Goal: Ask a question

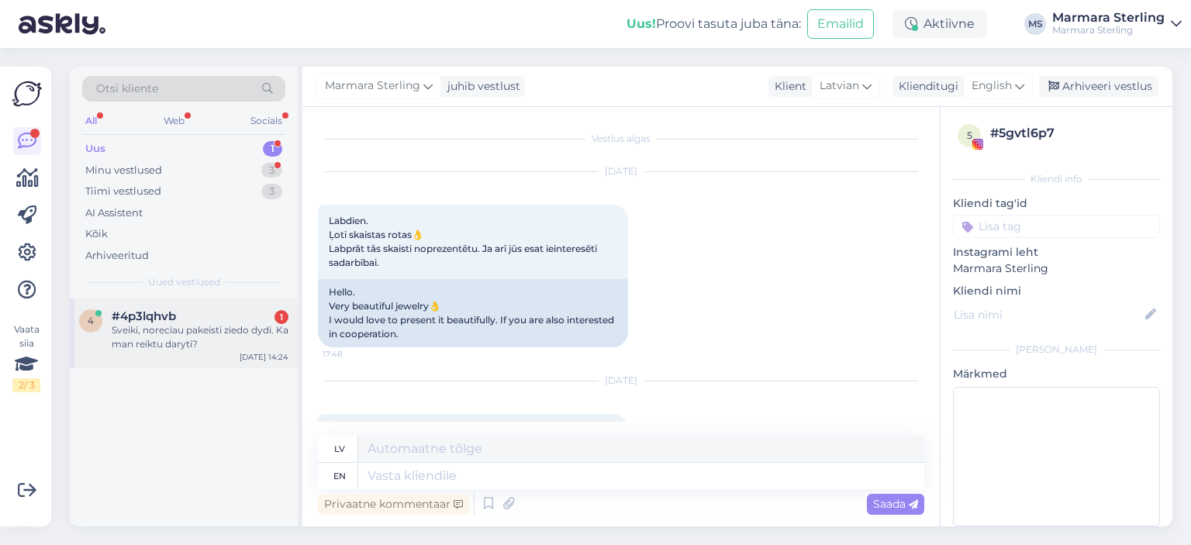
scroll to position [954, 0]
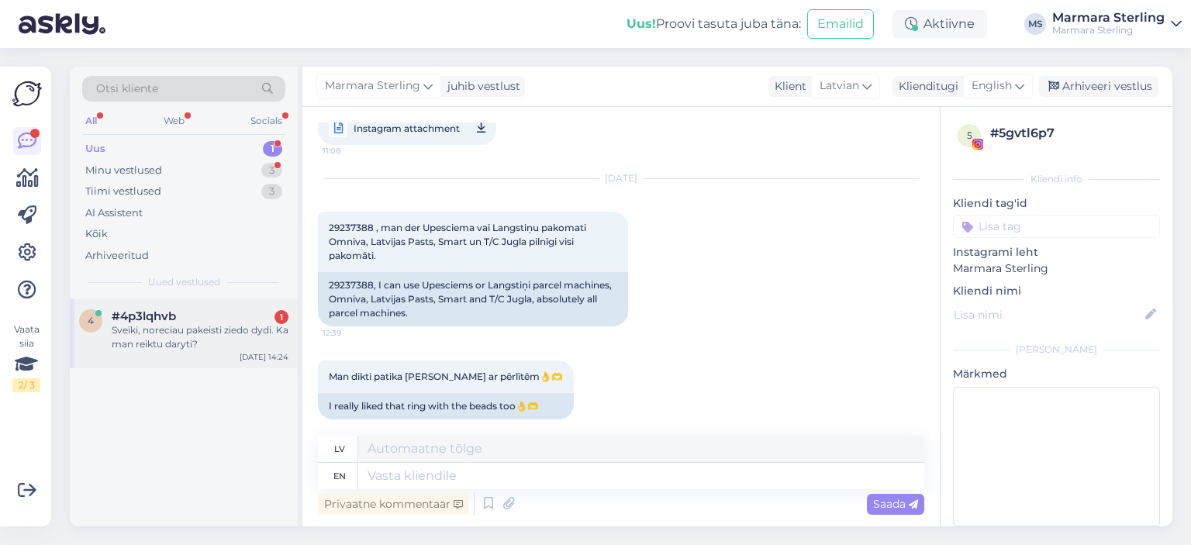
click at [195, 337] on div "Sveiki, noreciau pakeisti ziedo dydi. Ka man reiktu daryti?" at bounding box center [200, 337] width 177 height 28
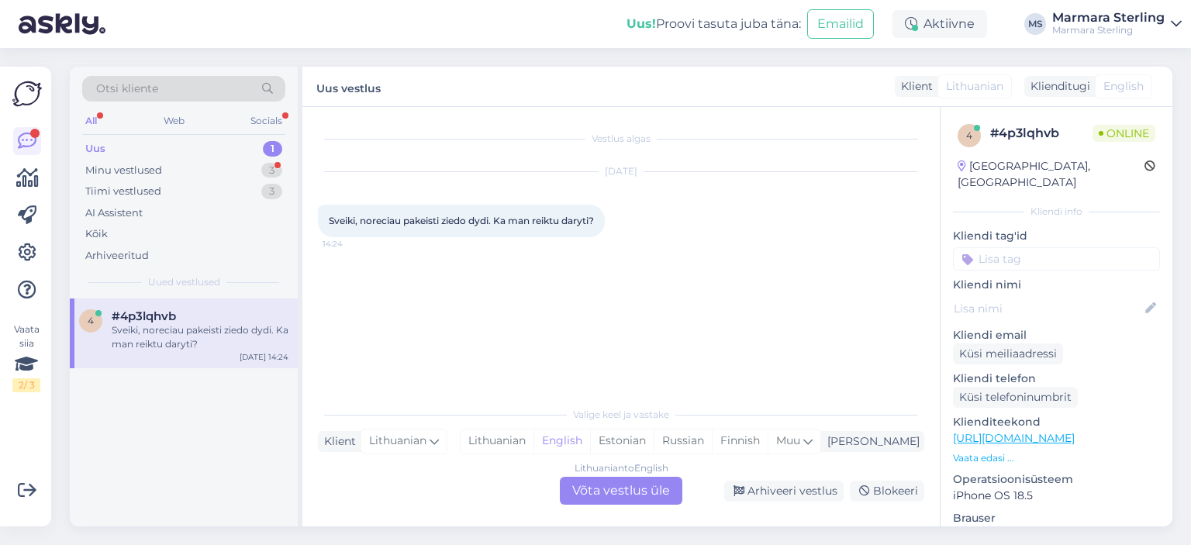
scroll to position [0, 0]
drag, startPoint x: 331, startPoint y: 220, endPoint x: 597, endPoint y: 226, distance: 265.4
click at [594, 226] on span "Sveiki, noreciau pakeisti ziedo dydi. Ka man reiktu daryti?" at bounding box center [461, 221] width 265 height 12
drag, startPoint x: 602, startPoint y: 222, endPoint x: 329, endPoint y: 221, distance: 273.1
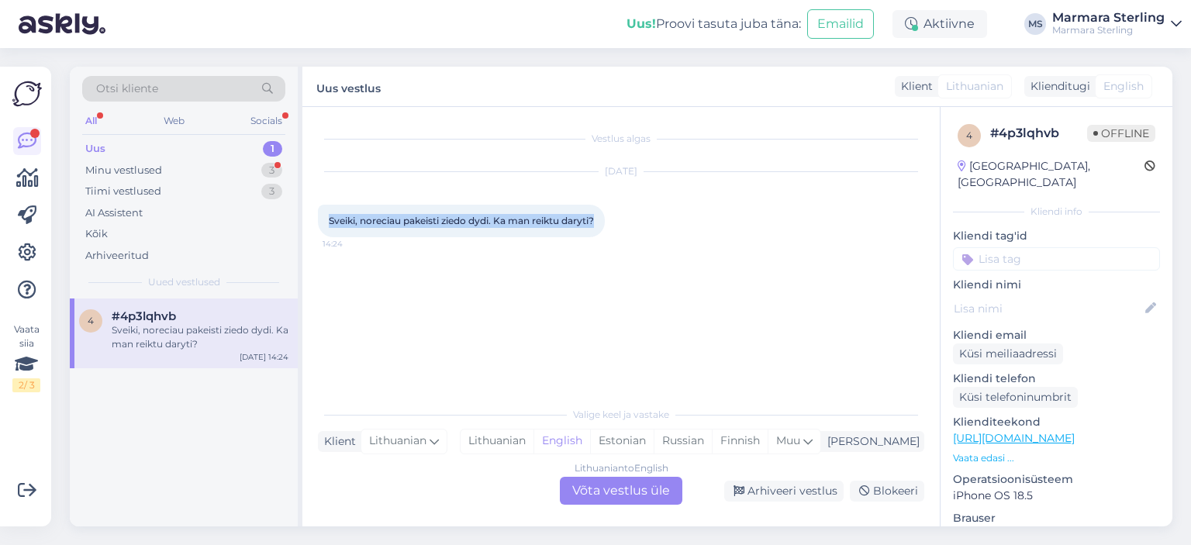
click at [329, 221] on div "Sveiki, noreciau pakeisti ziedo dydi. Ka man reiktu daryti? 14:24" at bounding box center [461, 221] width 287 height 33
drag, startPoint x: 383, startPoint y: 223, endPoint x: 354, endPoint y: 334, distance: 114.0
click at [354, 334] on div "Vestlus algas [DATE] [GEOGRAPHIC_DATA], noreciau pakeisti ziedo dydi. Ka man re…" at bounding box center [628, 254] width 621 height 262
drag, startPoint x: 509, startPoint y: 220, endPoint x: 441, endPoint y: 220, distance: 68.3
click at [441, 220] on span "Sveiki, noreciau pakeisti ziedo dydi. Ka man reiktu daryti?" at bounding box center [461, 221] width 265 height 12
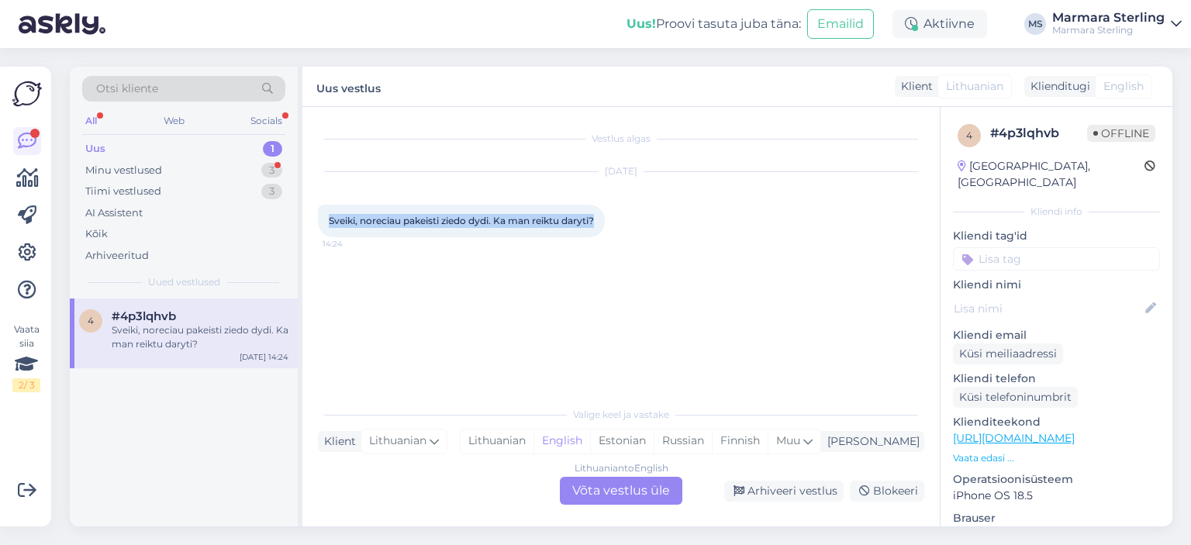
click at [465, 229] on div "Sveiki, noreciau pakeisti ziedo dydi. Ka man reiktu daryti? 14:24" at bounding box center [461, 221] width 287 height 33
click at [467, 226] on span "Sveiki, noreciau pakeisti ziedo dydi. Ka man reiktu daryti?" at bounding box center [461, 221] width 265 height 12
drag, startPoint x: 600, startPoint y: 216, endPoint x: 324, endPoint y: 219, distance: 276.2
click at [324, 219] on div "Sveiki, noreciau pakeisti ziedo dydi. Ka man reiktu daryti? 14:24" at bounding box center [461, 221] width 287 height 33
copy span "Sveiki, noreciau pakeisti ziedo dydi. Ka man reiktu daryti?"
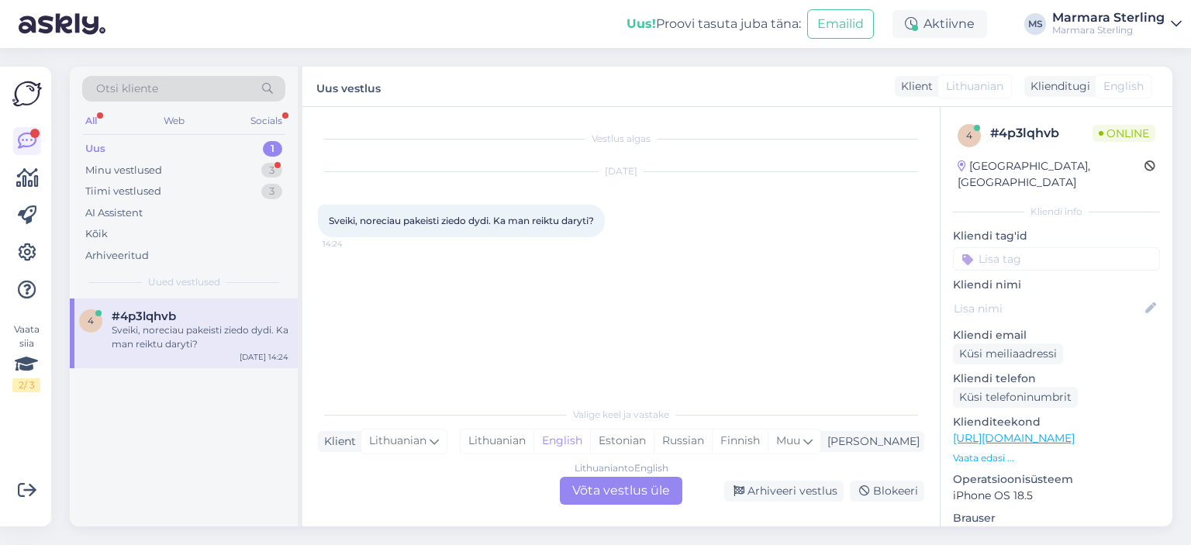
click at [635, 487] on div "Lithuanian to English Võta vestlus üle" at bounding box center [621, 491] width 123 height 28
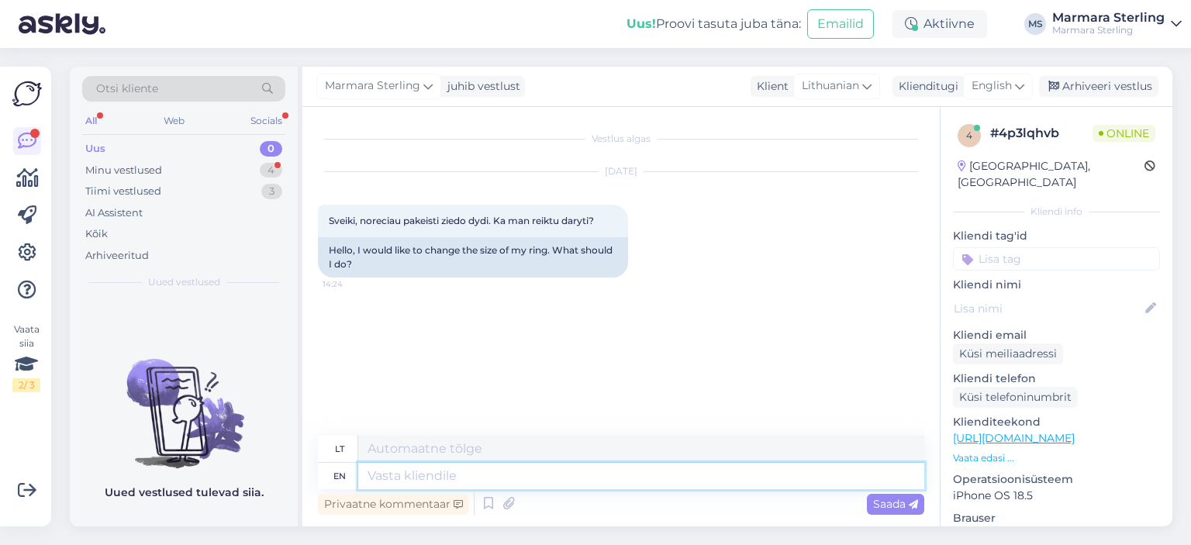
click at [400, 477] on textarea at bounding box center [641, 476] width 566 height 26
type textarea "H"
type textarea "Hello,"
type textarea "Sveiki,"
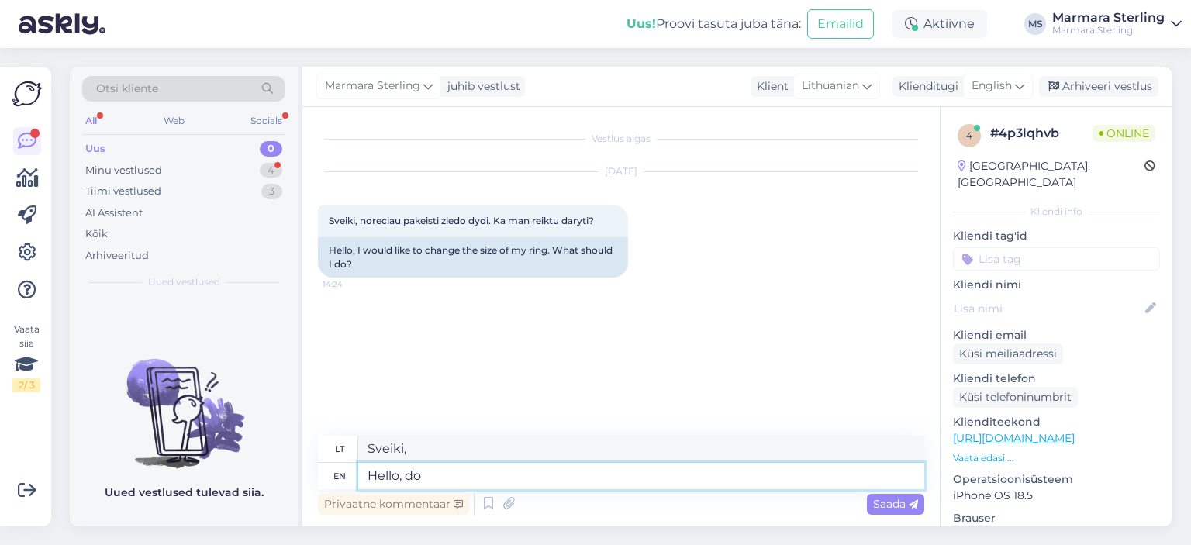
type textarea "Hello, do"
type textarea "Sveiki, daryk"
type textarea "Hello, do You have"
type textarea "[PERSON_NAME], ar jūs?"
type textarea "Hello, do You have"
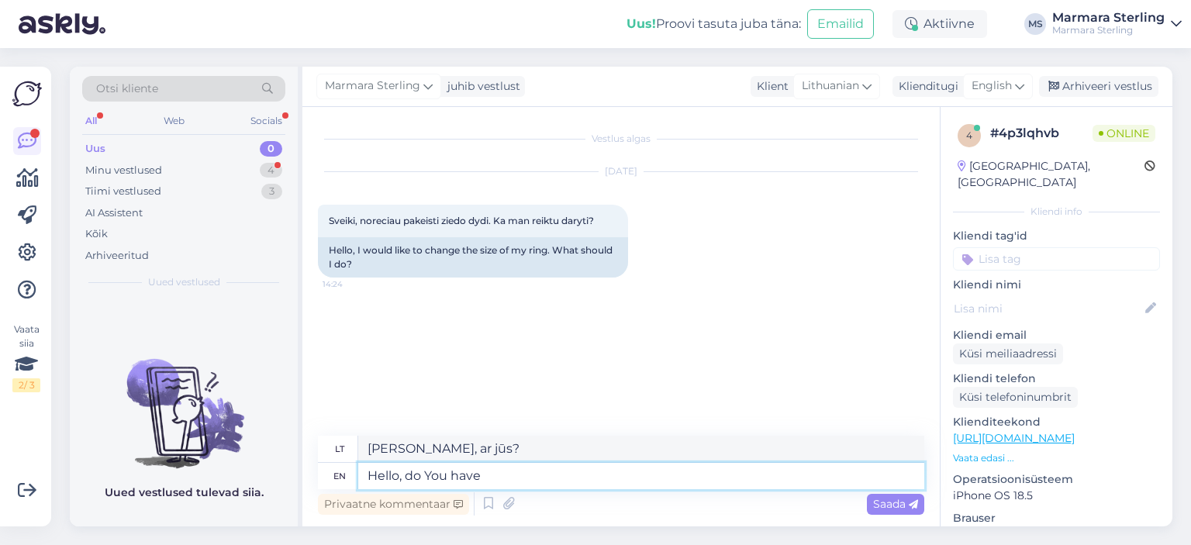
type textarea "Sveiki, ar turite?"
type textarea "Hello, do You have order"
type textarea "Sveiki, ar turite užsakymą?"
type textarea "Hello, do You have order number?"
type textarea "Sveiki, ar turite užsakymo numerį?"
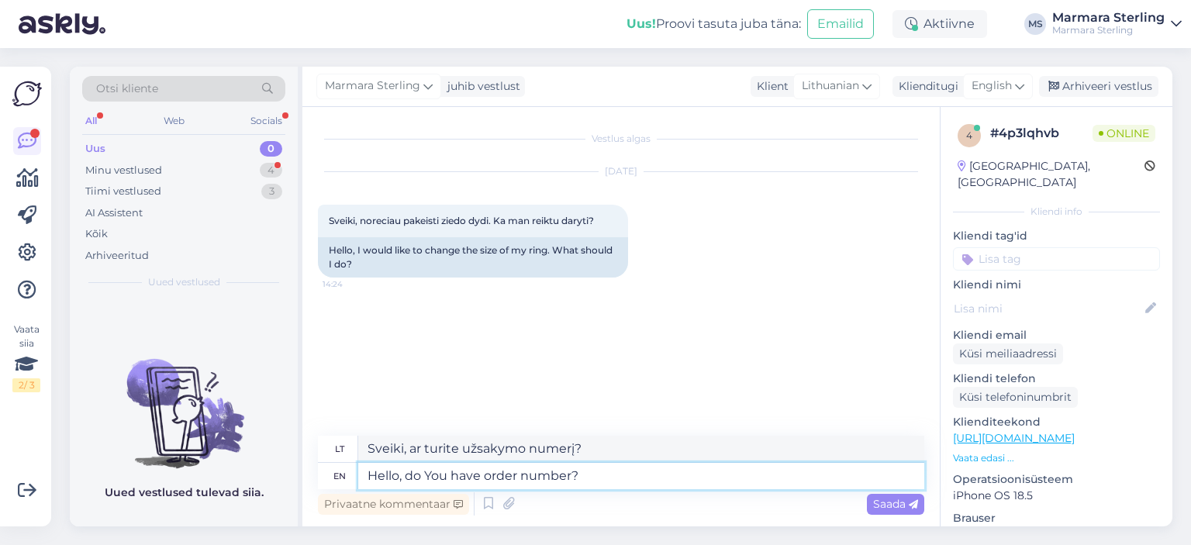
click at [398, 476] on textarea "Hello, do You have order number?" at bounding box center [641, 476] width 566 height 26
type textarea "Hello and thank you for contacting us!, do You have order number?"
type textarea "Sveiki ir ačiū, kad susisiekėte su mumis! Ar turite užsakymo numerį?"
click at [616, 477] on textarea "Hello and thank you for contacting us!, do You have order number?" at bounding box center [641, 476] width 566 height 26
type textarea "Hello and thank you for contacting us! Do You have order number?"
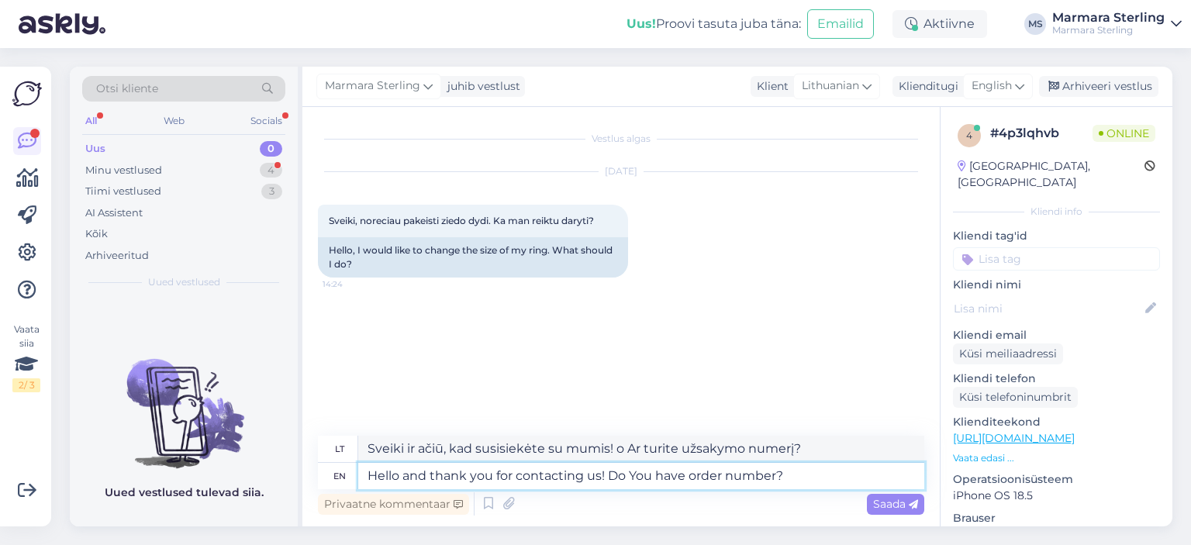
type textarea "Sveiki ir ačiū, kad susisiekėte su mumis! Ar turite užsakymo numerį?"
click at [775, 479] on textarea "Hello and thank you for contacting us! Do You have order number?" at bounding box center [641, 476] width 566 height 26
type textarea "Hello and thank you for contacting us! Do You have order number, ?"
type textarea "Sveiki ir ačiū, kad susisiekėte su mumis! Ar turite užsakymo numerį (-ius)?"
type textarea "Hello and thank you for contacting us! Do You have order number, s?"
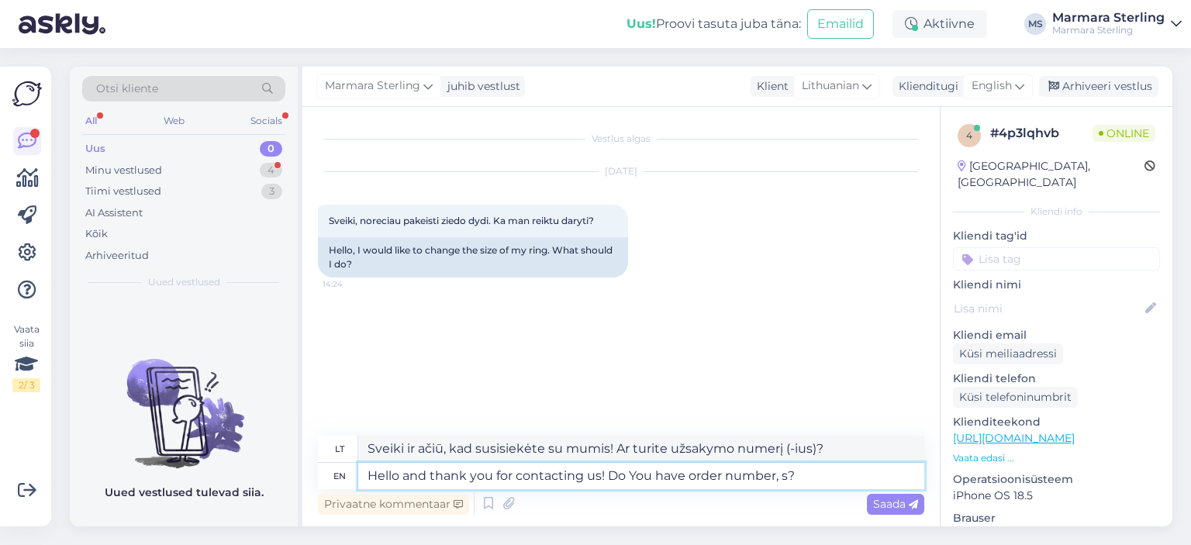
type textarea "Sveiki ir ačiū, kad susisiekėte su mumis! Ar turite užsakymo numerį?"
type textarea "Hello and thank you for contacting us! Do You have order number, so I can s?"
type textarea "Sveiki ir ačiū, kad susisiekėte su mumis! Ar turite užsakymo numerį, kad galėči…"
type textarea "Hello and thank you for contacting us! Do You have order number, so I can see w?"
type textarea "Sveiki ir ačiū, kad susisiekėte su mumis! Ar turite užsakymo numerį, kad galėči…"
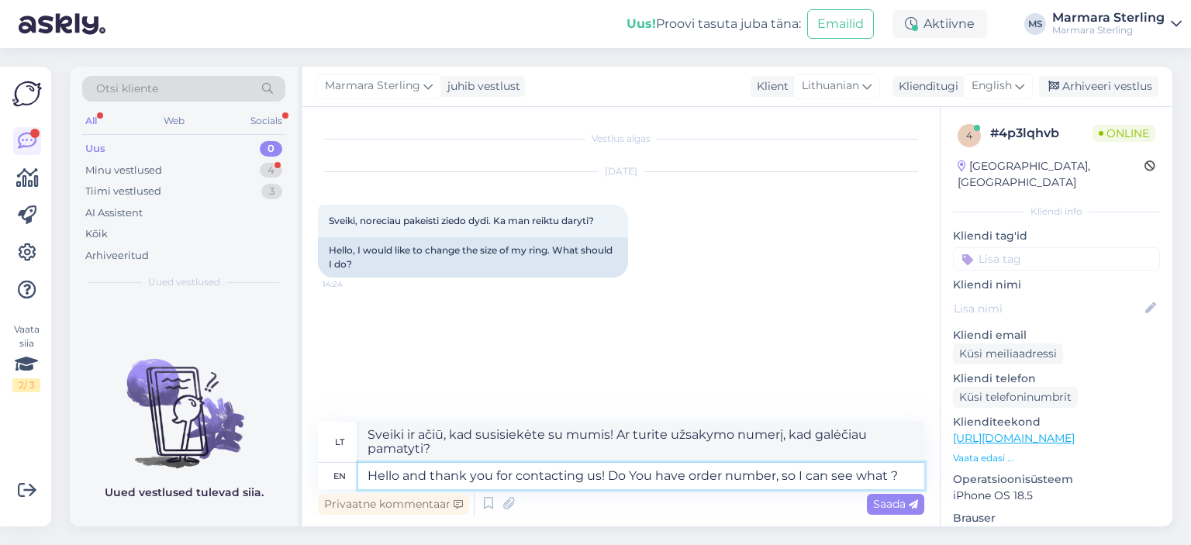
type textarea "Hello and thank you for contacting us! Do You have order number, so I can see w…"
type textarea "Sveiki ir ačiū, kad susisiekėte su mumis! Ar turite užsakymo numerį, kad galėči…"
type textarea "Hello and thank you for contacting us! Do You have order number?"
type textarea "Sveiki ir ačiū, kad susisiekėte su mumis! Ar turite užsakymo numerį?"
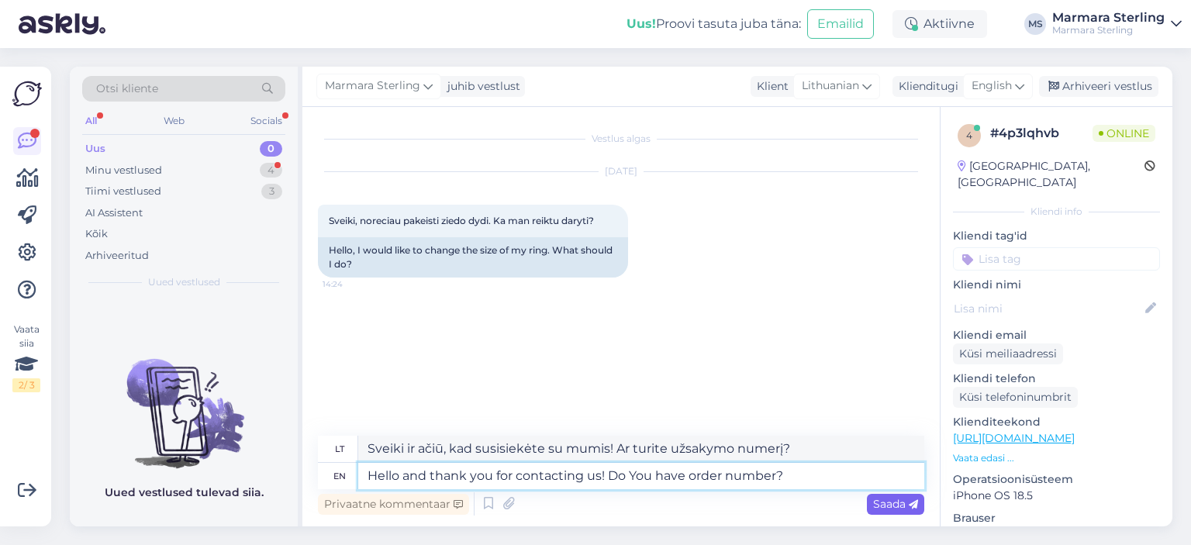
type textarea "Hello and thank you for contacting us! Do You have order number?"
click at [894, 500] on span "Saada" at bounding box center [895, 504] width 45 height 14
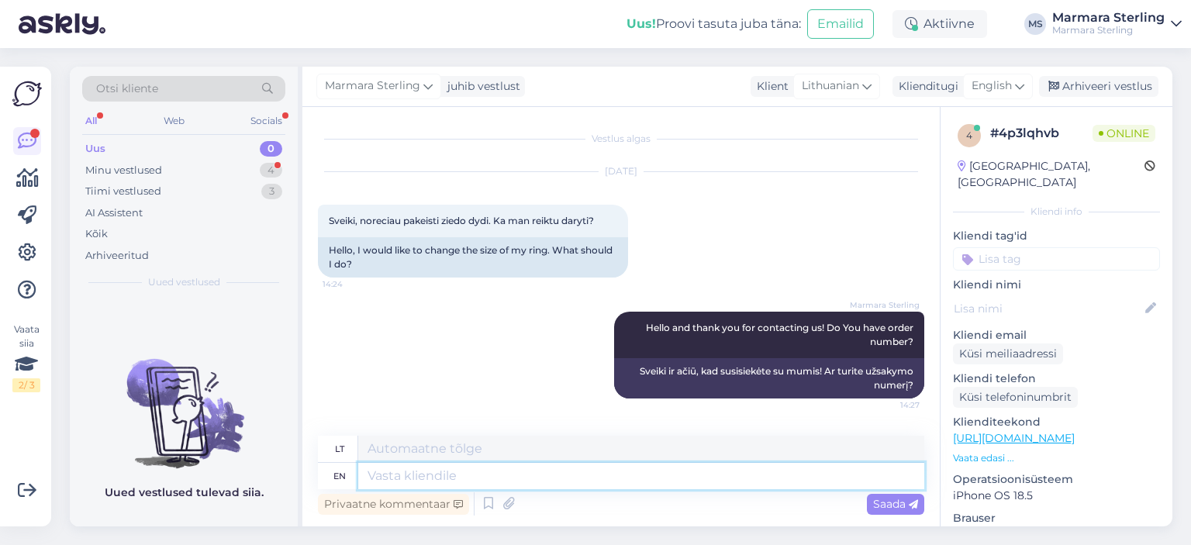
click at [413, 480] on textarea at bounding box center [641, 476] width 566 height 26
type textarea "So"
type textarea "Taigi"
type textarea "So I"
type textarea "Taigi aš"
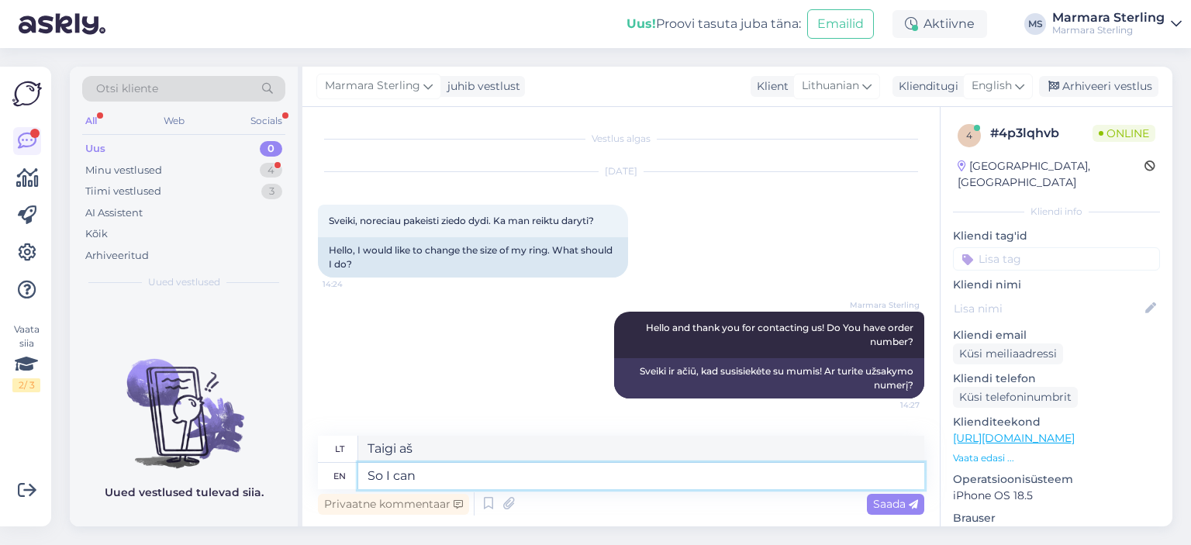
type textarea "So I can"
type textarea "Taigi aš galiu"
type textarea "So I can check i"
type textarea "[PERSON_NAME] patikrinti"
type textarea "So I can check what"
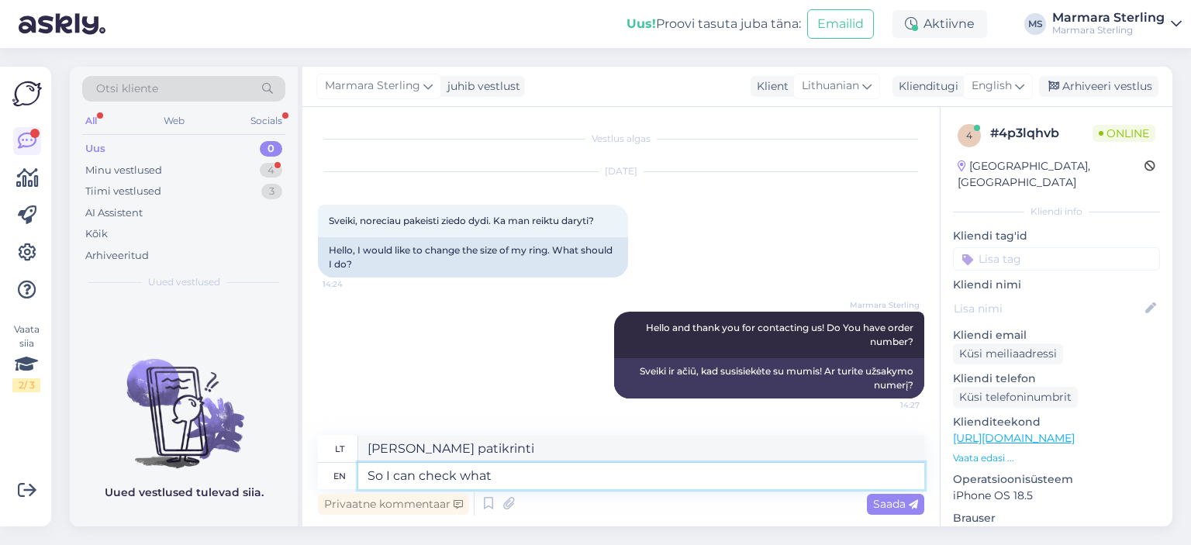
type textarea "[PERSON_NAME] patikrinti, ką"
type textarea "So I can check what sizes"
type textarea "[PERSON_NAME] patikrinti, kokie dydžiai"
type textarea "So I can check what sizes do"
type textarea "[PERSON_NAME] patikrinti, kokie dydžiai tinka"
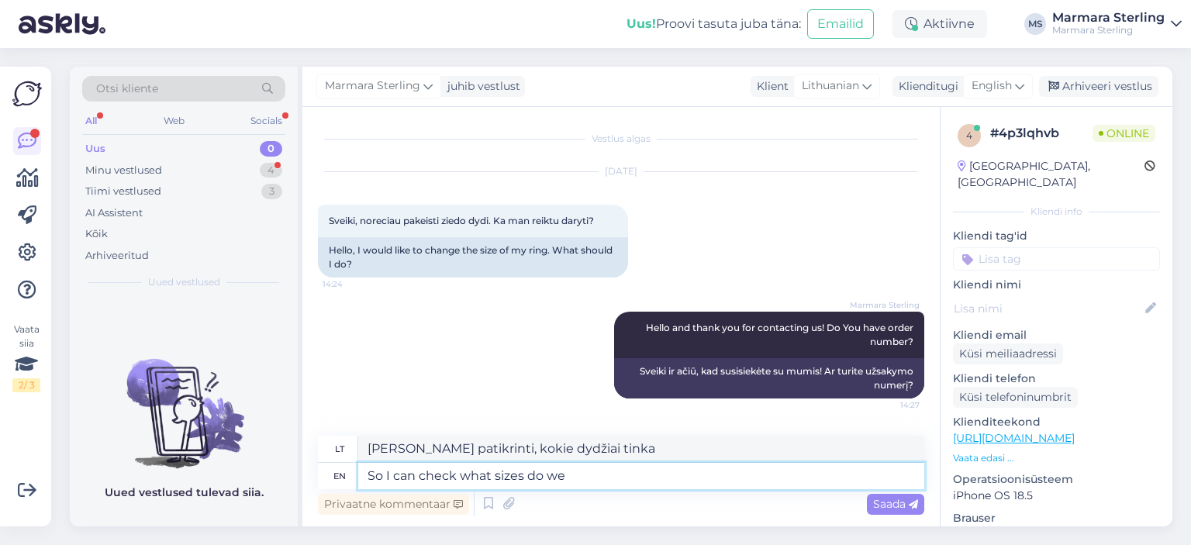
type textarea "So I can check what sizes do we"
type textarea "[PERSON_NAME] patikrinti, kokius dydžius turime"
type textarea "So I can check what sizes do we have."
type textarea "[PERSON_NAME] patikrinti, kokius dydžius turime."
drag, startPoint x: 624, startPoint y: 475, endPoint x: 338, endPoint y: 453, distance: 286.3
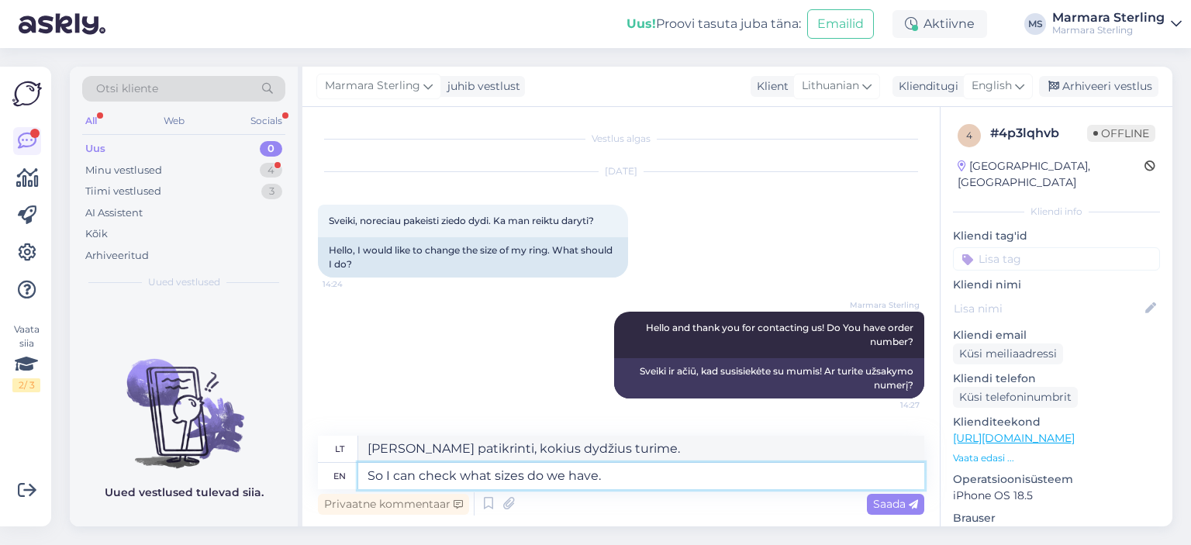
click at [338, 453] on div "lt [PERSON_NAME] patikrinti, kokius dydžius turime. en So I can check what size…" at bounding box center [621, 463] width 607 height 54
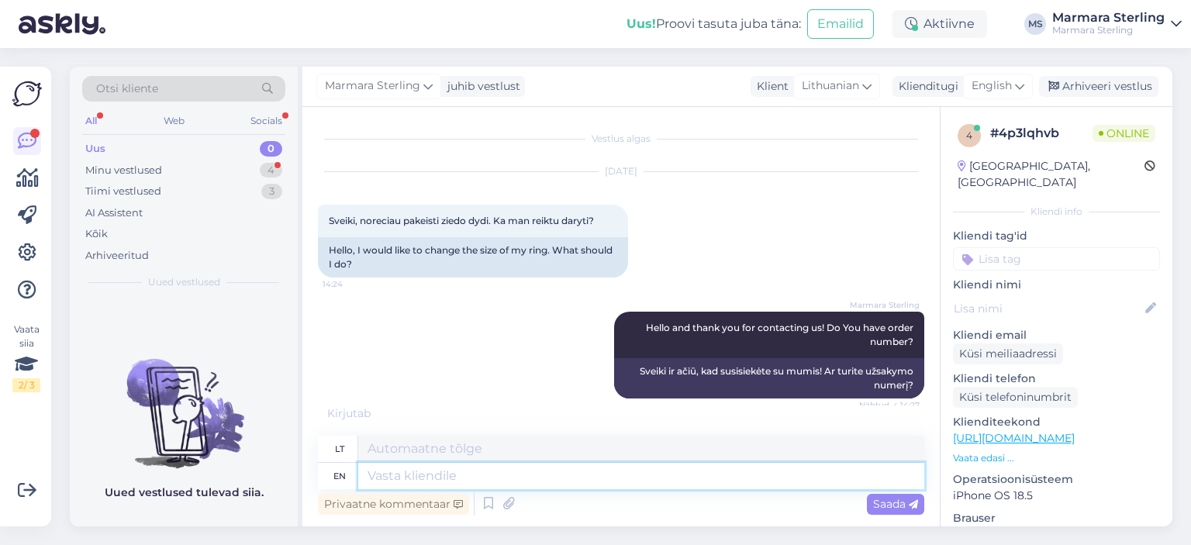
type textarea "S"
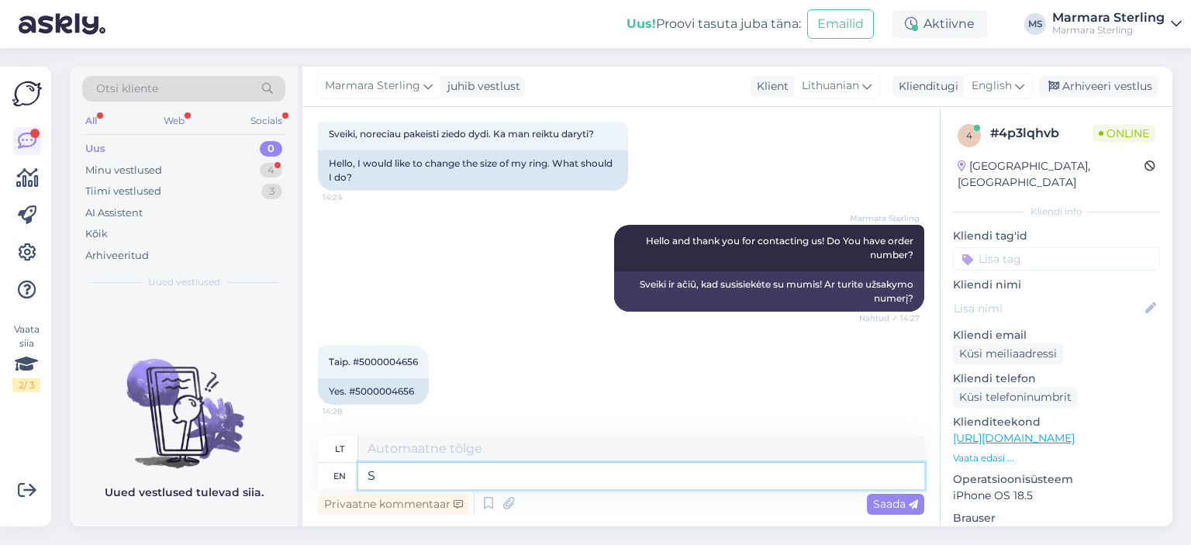
type textarea "S"
type textarea "Than"
type textarea "Tha"
type textarea "Thank y"
type textarea "Ačiū"
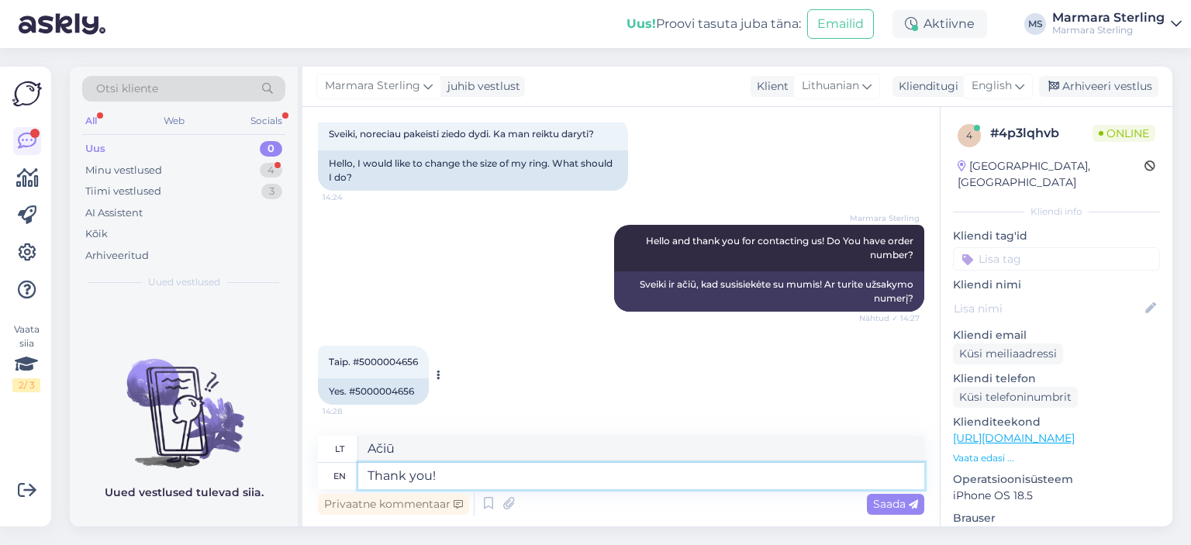
type textarea "Thank you!"
type textarea "Ačiū!"
type textarea "Thank you! I"
type textarea "Ačiū! Aš"
type textarea "Thank you!"
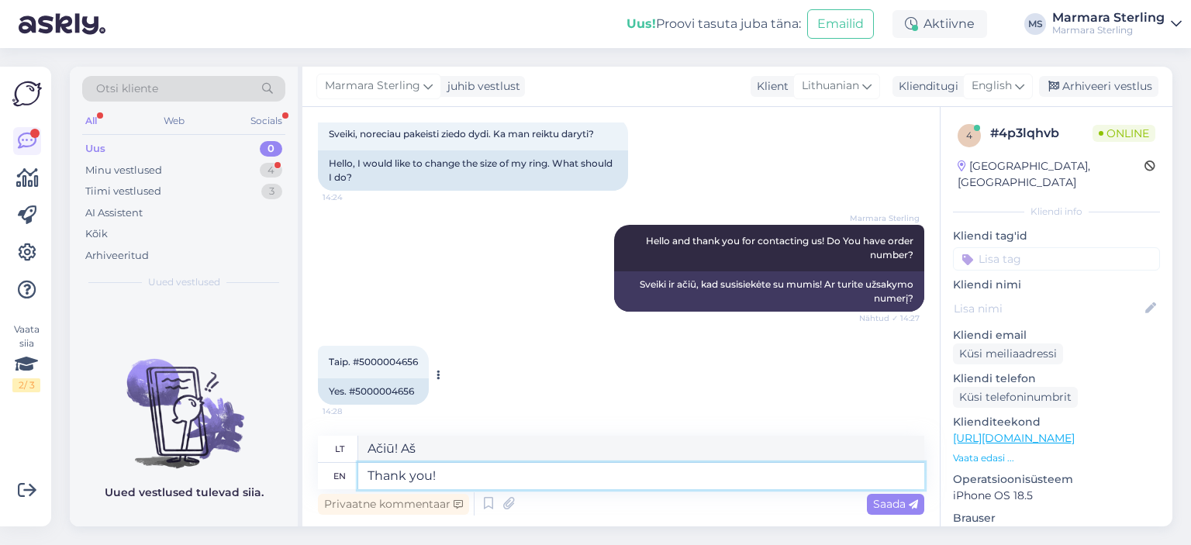
type textarea "Ačiū!"
type textarea "T"
type textarea "Ačiū"
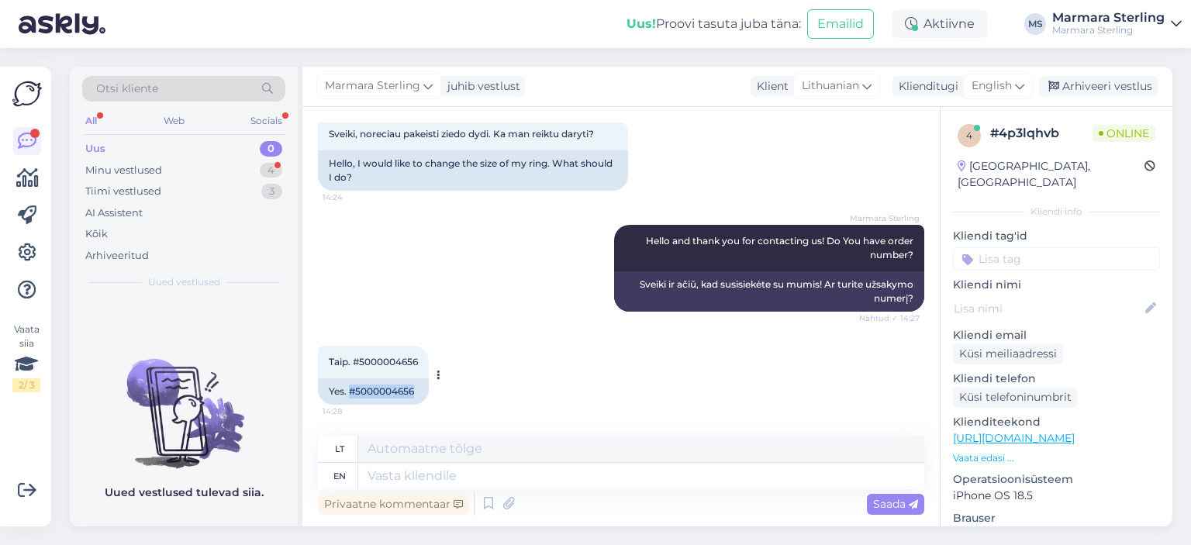
drag, startPoint x: 410, startPoint y: 392, endPoint x: 351, endPoint y: 389, distance: 58.3
click at [351, 389] on div "Yes. #5000004656" at bounding box center [373, 392] width 111 height 26
copy div "#5000004656"
click at [417, 474] on textarea at bounding box center [641, 476] width 566 height 26
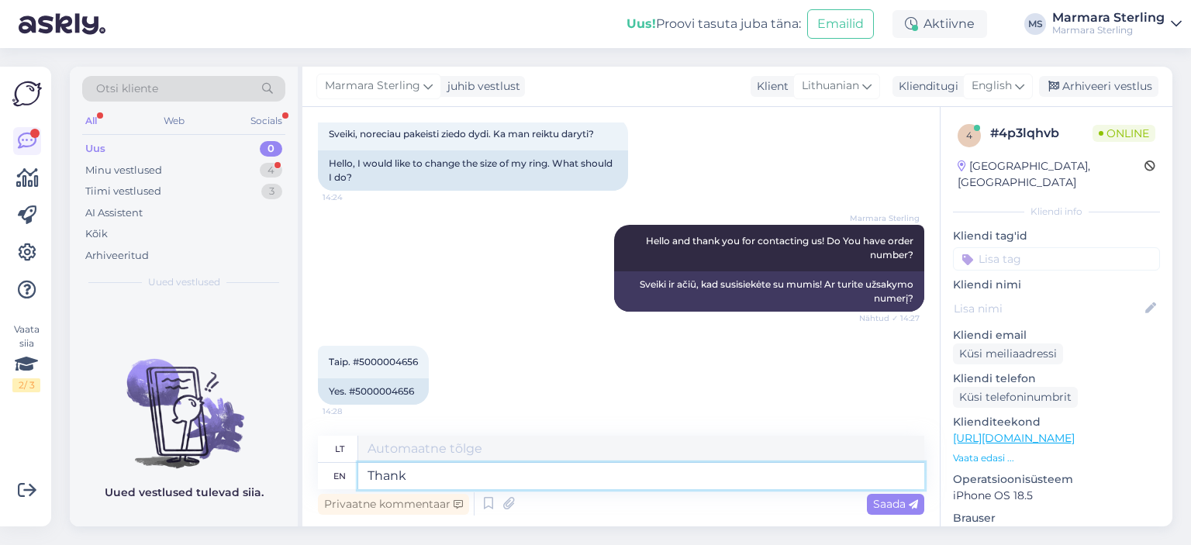
type textarea "Thank"
type textarea "Ačiū"
type textarea "Thank you!"
type textarea "Ačiū!"
type textarea "Thank you! So y"
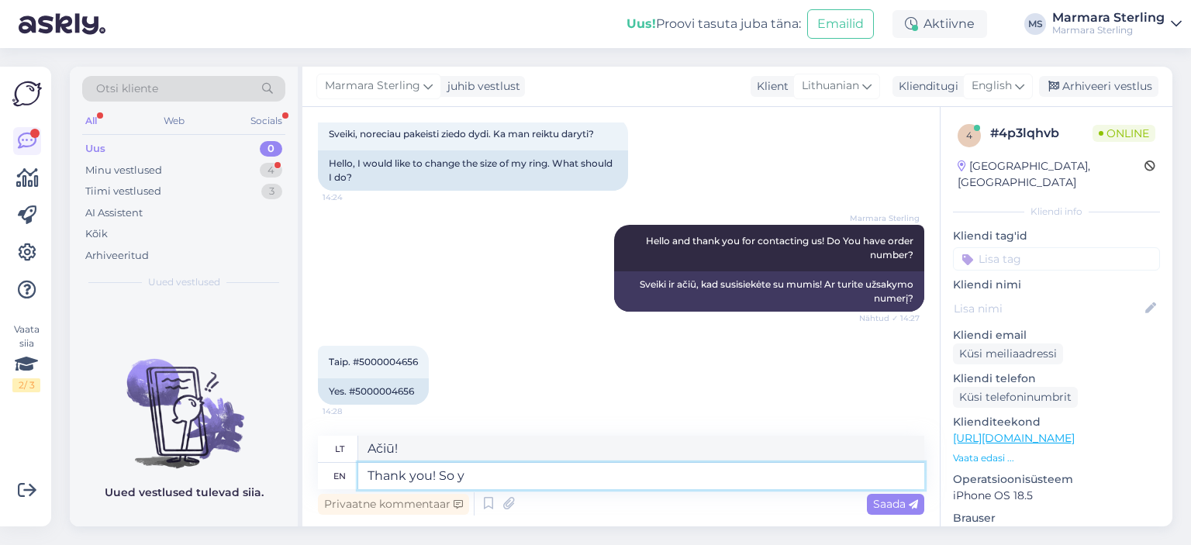
type textarea "Ačiū! [GEOGRAPHIC_DATA]"
type textarea "Thank you! So you"
type textarea "Ačiū! [PERSON_NAME]"
type textarea "Thank you! So you have"
type textarea "Ačiū! [GEOGRAPHIC_DATA], jūs turite"
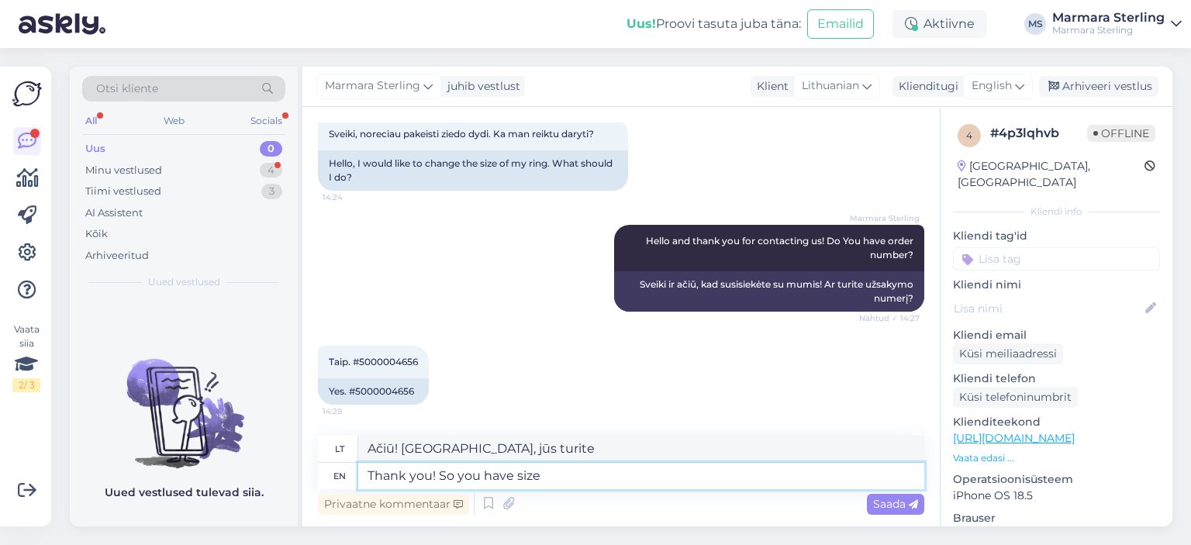
type textarea "Thank you! So you have size"
type textarea "Ačiū! Taigi, turite dydžio"
type textarea "Thank you! So you have size 16."
type textarea "Ačiū! [GEOGRAPHIC_DATA], jūs turite 16 dydį"
type textarea "Thank you! So you have size 16.5"
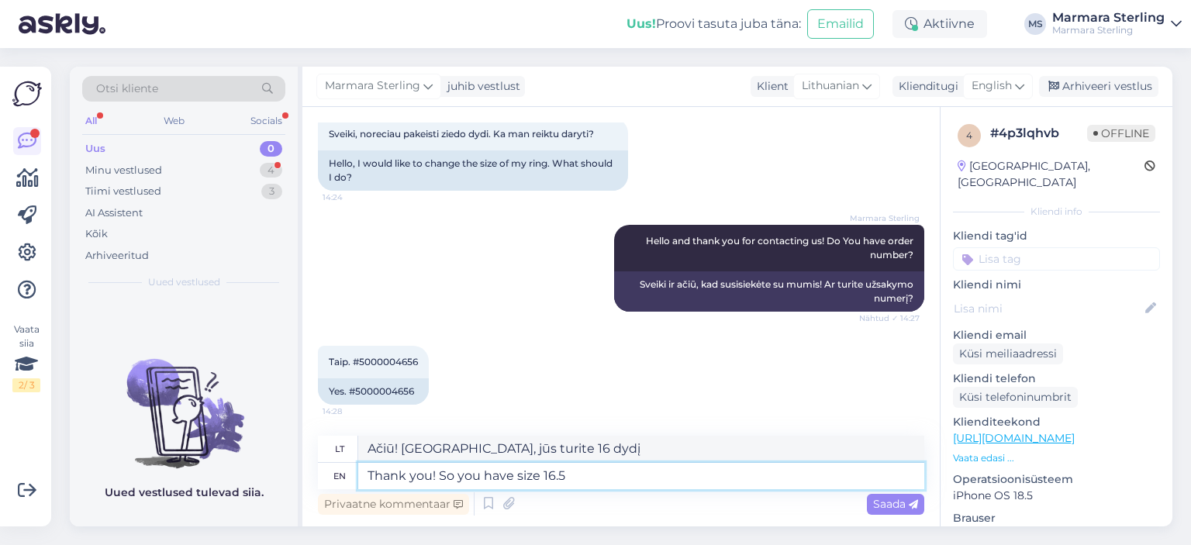
type textarea "Ačiū! [PERSON_NAME], jūsų dydis 16.5"
type textarea "Thank you! So you have size 16.5."
type textarea "Ačiū! [PERSON_NAME], jūsų dydis 16.5."
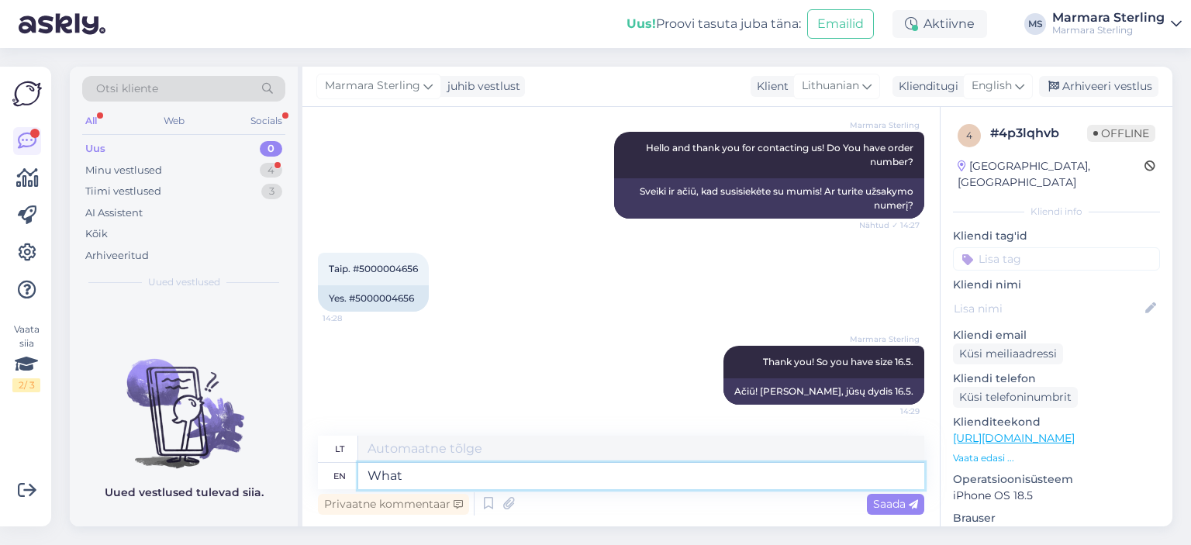
type textarea "What"
type textarea "Kas"
type textarea "W"
type textarea "S"
type textarea "Do"
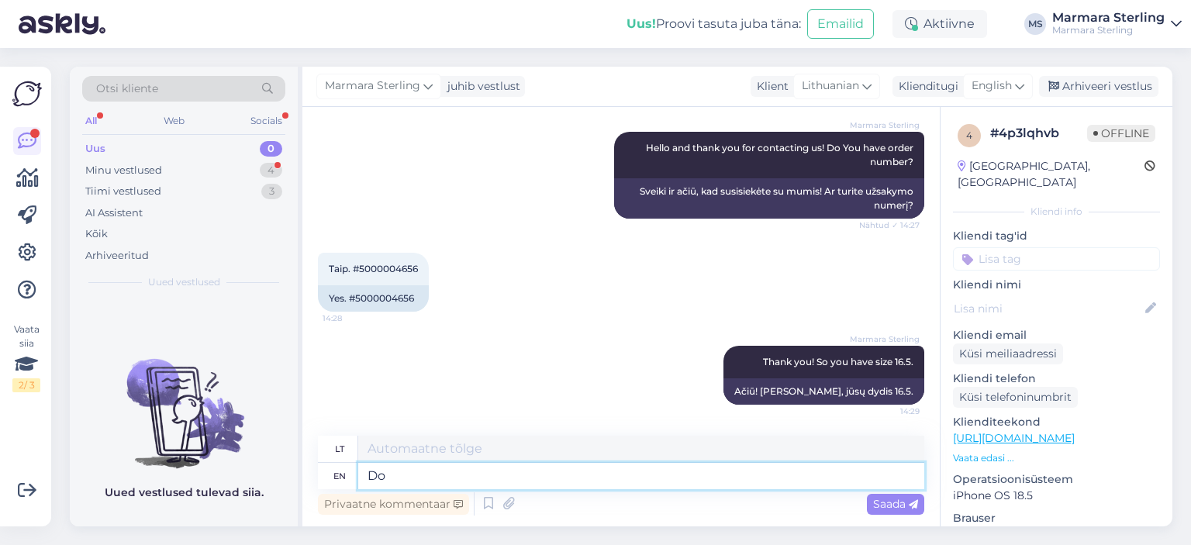
type textarea "Daryti"
type textarea "D"
type textarea "Do"
type textarea "Daryti"
type textarea "Do you ha"
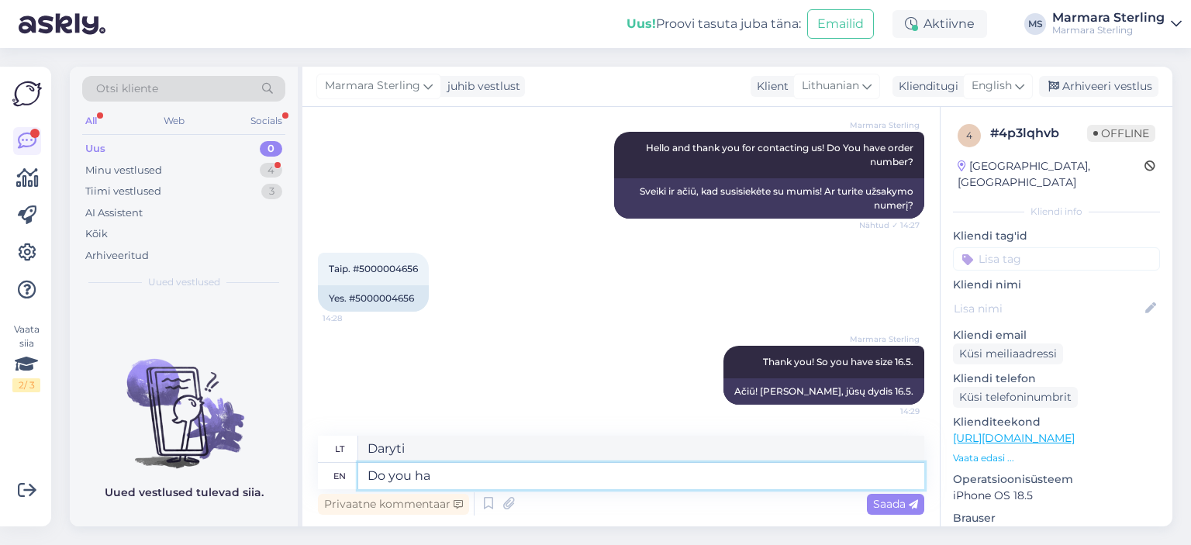
type textarea "Ar tu"
type textarea "Do you have ret"
type textarea "Ar turite?"
type textarea "Do you have returning"
type textarea "Ar turite grįžtančių?"
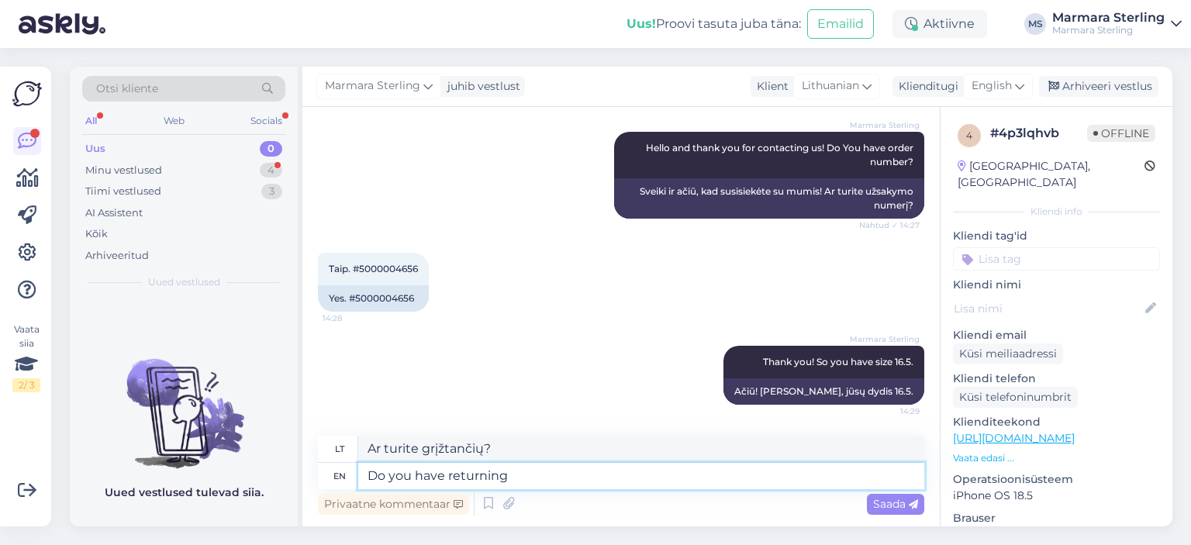
click at [448, 477] on textarea "Do you have returning" at bounding box center [641, 476] width 566 height 26
type textarea "Do you have [PERSON_NAME] returning"
type textarea "Ar Oniva grįžta?"
click at [459, 475] on textarea "Do you have [PERSON_NAME] returning" at bounding box center [641, 476] width 566 height 26
type textarea "Do you have [PERSON_NAME] returning"
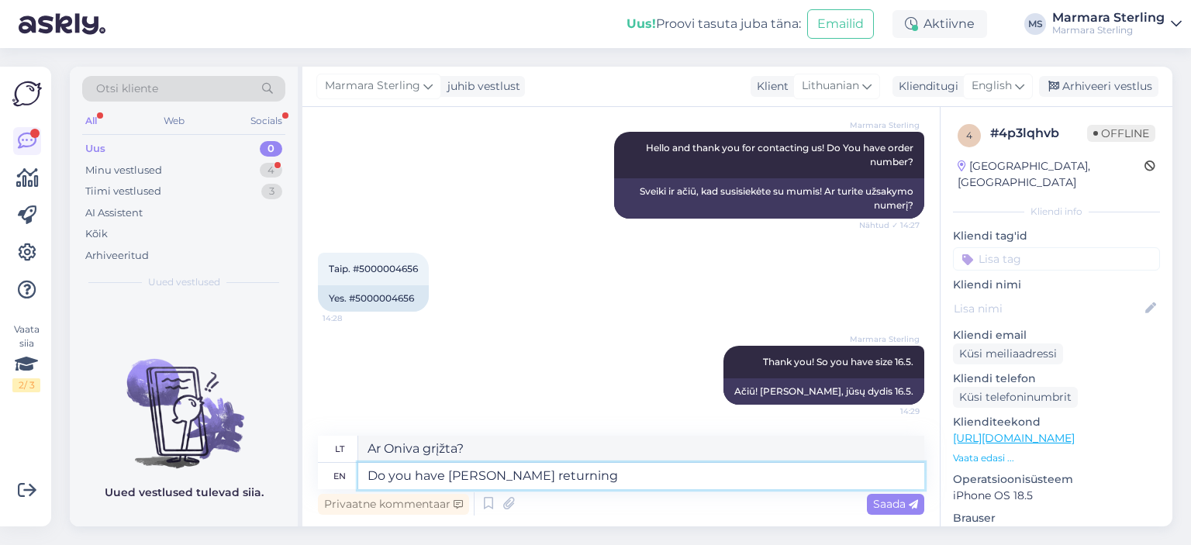
click at [577, 474] on textarea "Do you have [PERSON_NAME] returning" at bounding box center [641, 476] width 566 height 26
type textarea "Ar grąžina pinigus Omniva?"
type textarea "Do you have [PERSON_NAME] returning code"
type textarea "Ar turite Omniva grąžinimo kodą?"
type textarea "Do you have [PERSON_NAME] returning code in sms?"
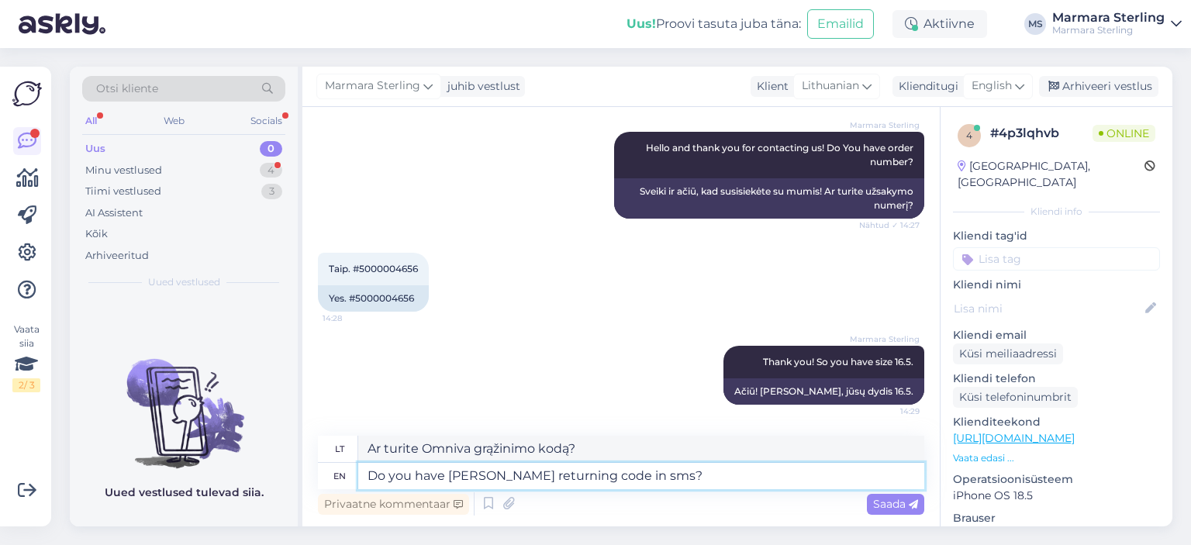
type textarea "Ar gavote Omniva grąžinimo kodą SMS žinute?"
type textarea "Do you have [PERSON_NAME] returning code in sms? Please s"
type textarea "Ar gavote Omniva grąžinimo kodą SMS žinute? Prašau"
type textarea "Do you have [PERSON_NAME] returning code in sms? Please send"
type textarea "Ar gavote Omniva grąžinimo kodą SMS žinute? Prašome atsiųsti"
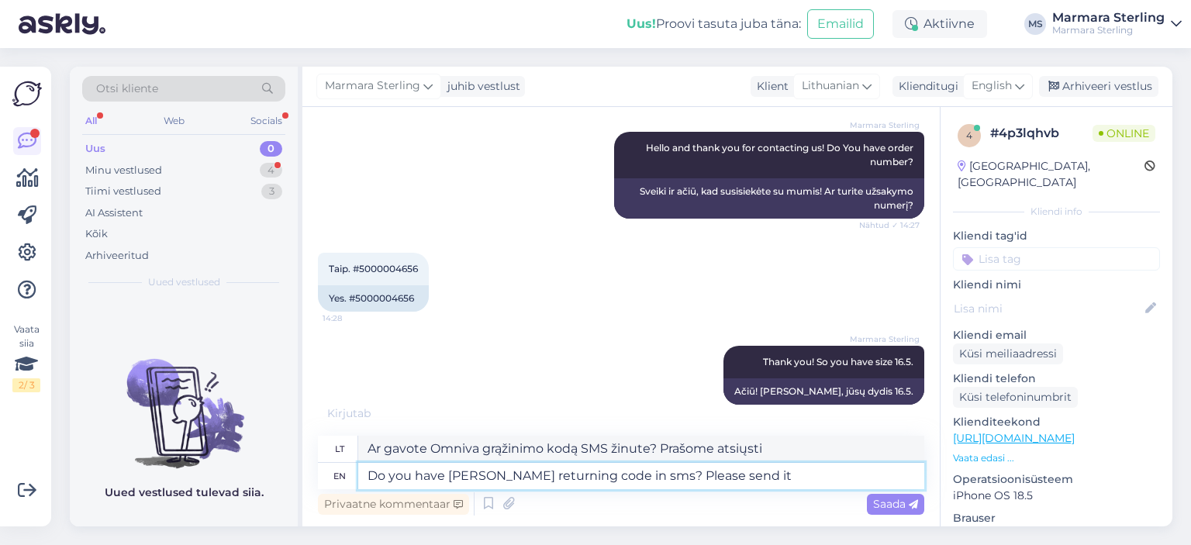
type textarea "Do you have [PERSON_NAME] returning code in sms? Please send it"
type textarea "Ar gavote Omniva grąžinimo kodą SMS žinute? Prašau, atsiųskite jį."
type textarea "Do you have [PERSON_NAME] returning code in sms? Please send it back t"
type textarea "Ar gavote Omniva grąžinimo kodą SMS žinute? Prašome atsiųsti [PERSON_NAME] atga…"
type textarea "Do you have [PERSON_NAME] returning code in sms? Please send it back to"
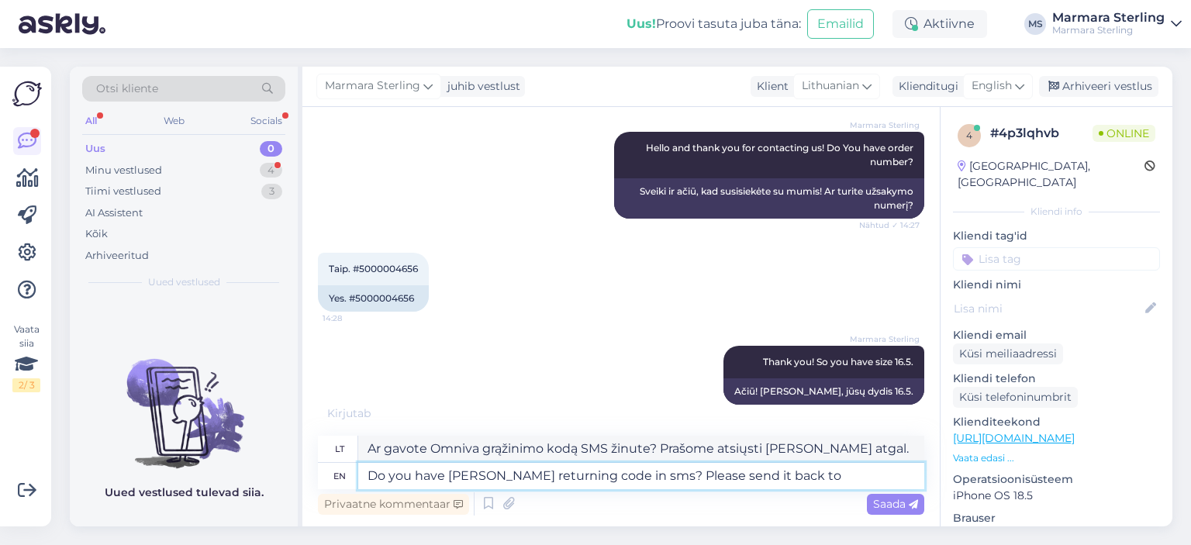
type textarea "Ar gavote „Omniva“ grąžinimo kodą SMS žinute? Prašome atsiųsti [PERSON_NAME] ad…"
type textarea "Do you have [PERSON_NAME] returning code in sms? Please send it back to us a"
type textarea "Ar gavote Omniva grąžinimo kodą SMS žinute? Prašome atsiųsti [PERSON_NAME] mums."
type textarea "Do you have [PERSON_NAME] returning code in sms? Please send it back to us and"
type textarea "Ar gavote „Omniva“ grąžinimo kodą SMS žinute? Prašome atsiųsti [PERSON_NAME] mu…"
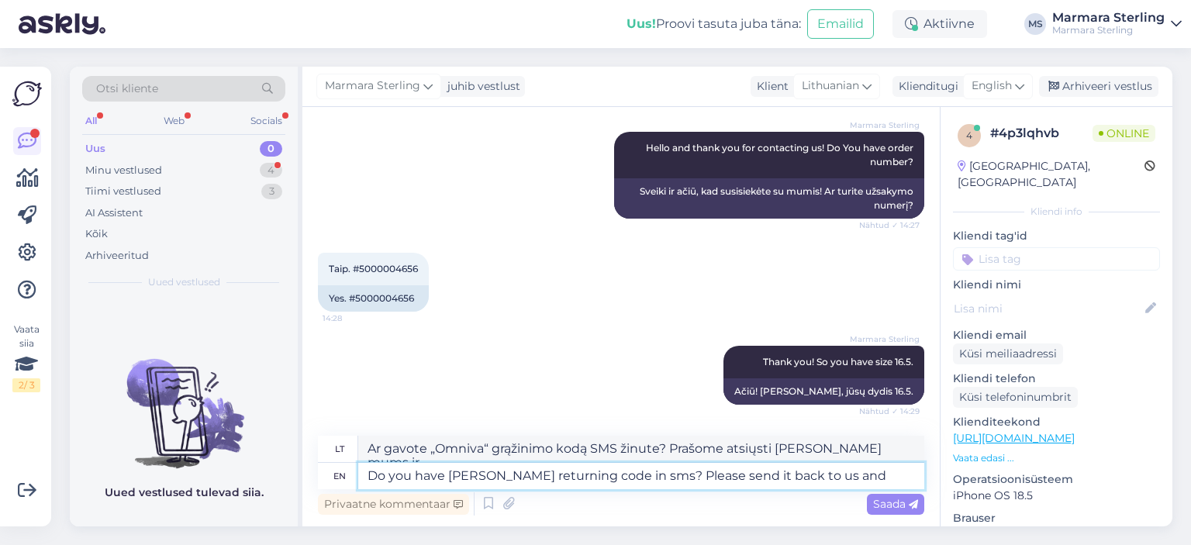
scroll to position [273, 0]
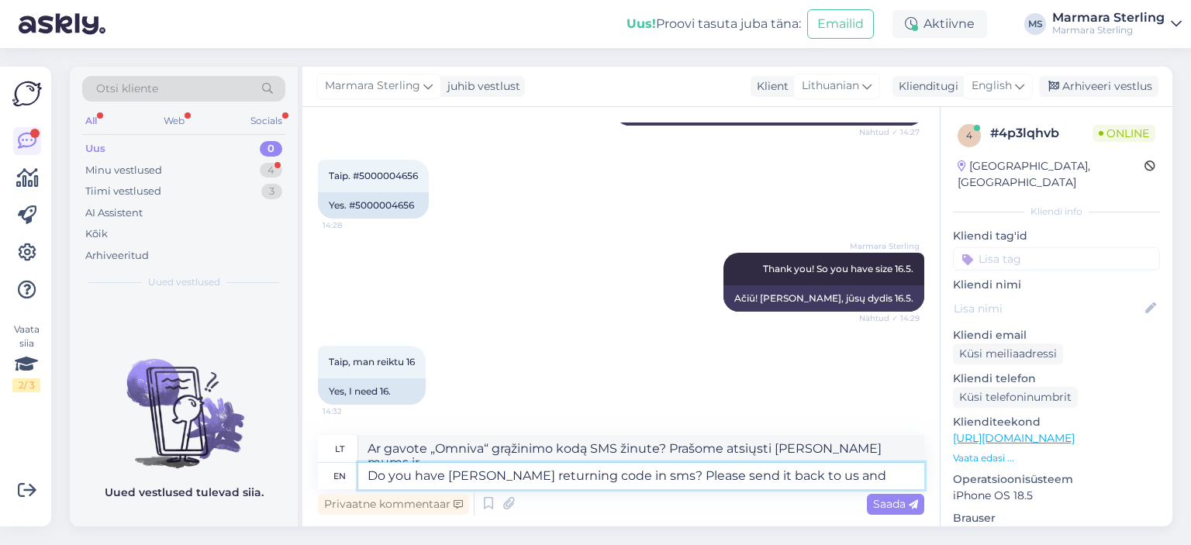
drag, startPoint x: 840, startPoint y: 476, endPoint x: 354, endPoint y: 477, distance: 485.6
click at [354, 477] on div "en Do you have [PERSON_NAME] returning code in sms? Please send it back to us a…" at bounding box center [621, 476] width 607 height 26
type textarea "I"
type textarea "Aš"
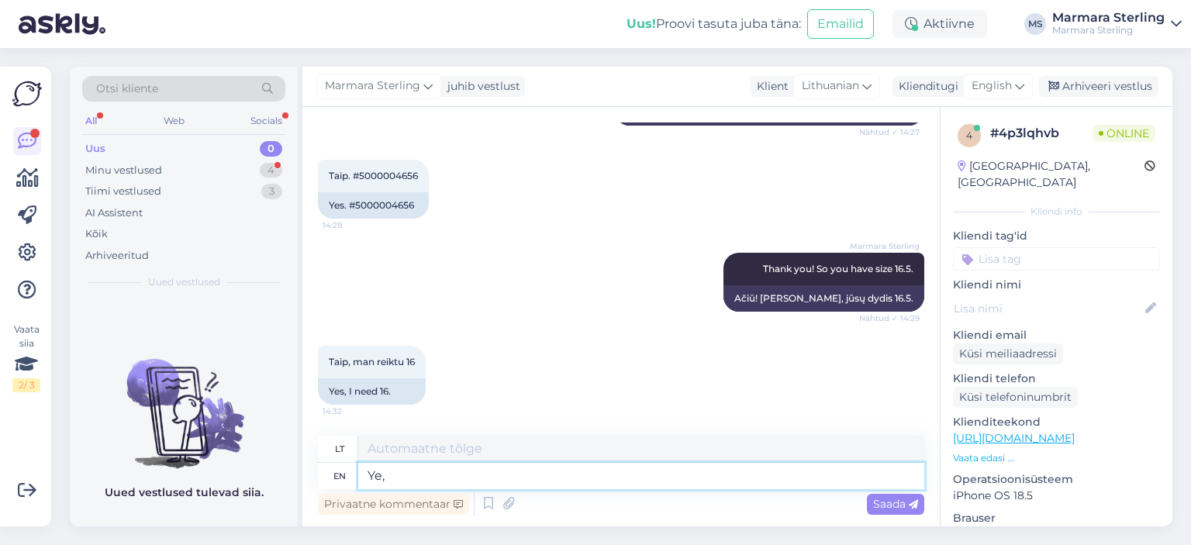
type textarea "Ye,"
type textarea "Taip,"
type textarea "Ye, we"
type textarea "Taip, mes"
type textarea "Ye,"
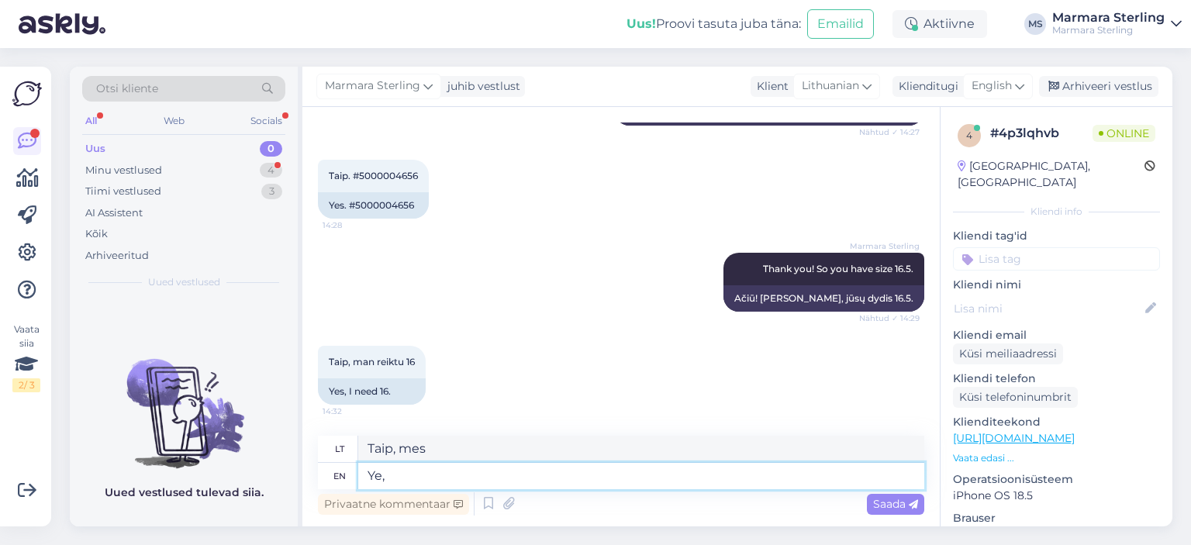
type textarea "Taip,"
type textarea "Ye"
type textarea "Taip"
type textarea "Yes,"
type textarea "Taip,"
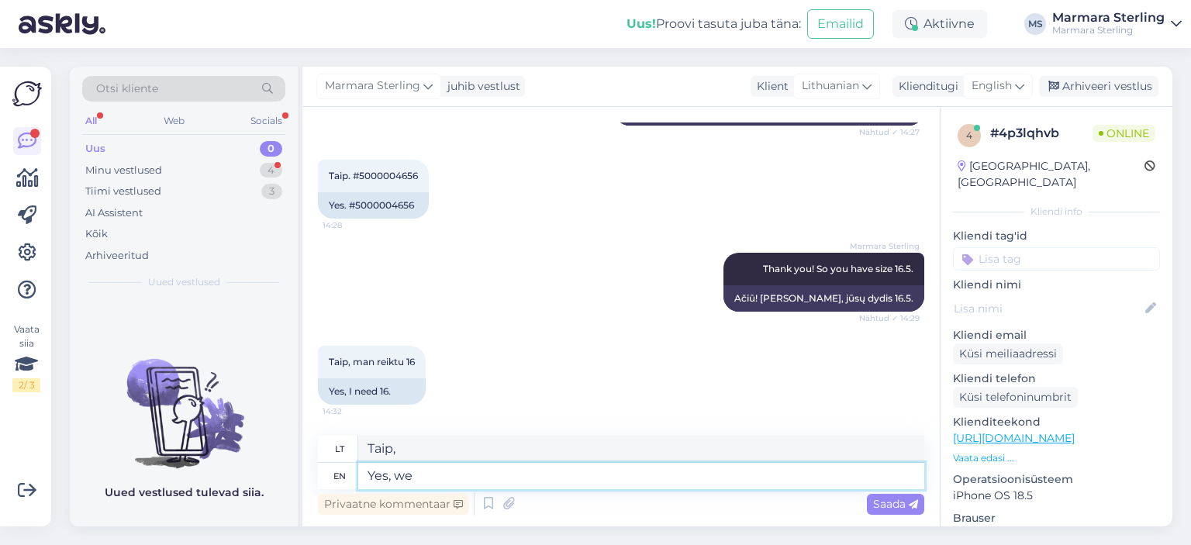
type textarea "Yes, we h"
type textarea "Taip, mes"
type textarea "Yes, we have"
type textarea "[GEOGRAPHIC_DATA], mes turime"
type textarea "Yes, we have size 1"
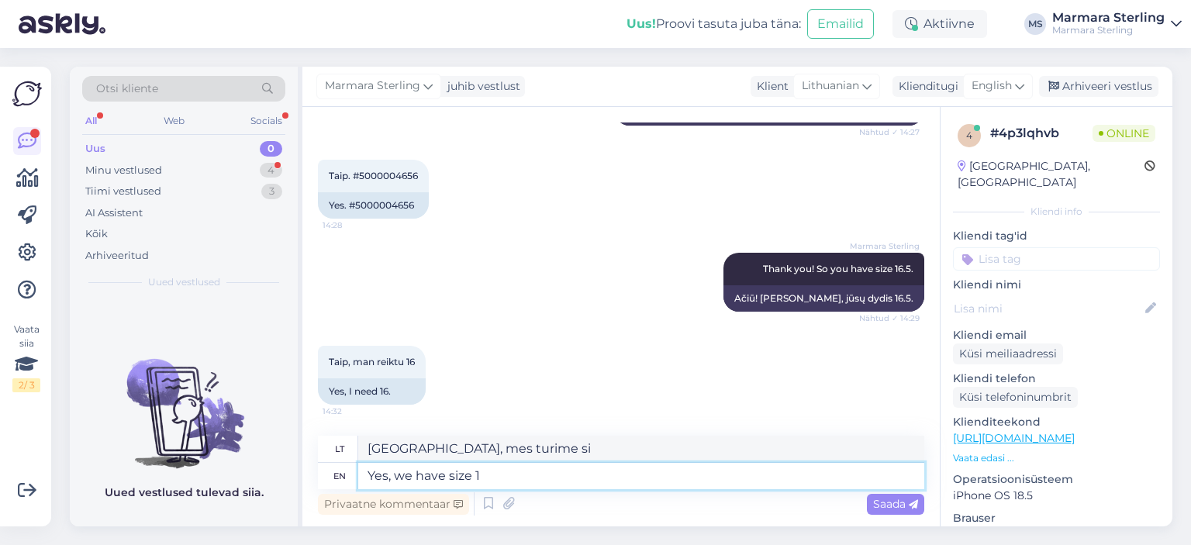
type textarea "[GEOGRAPHIC_DATA], turime dydį"
type textarea "Yes, we have size 16"
type textarea "[GEOGRAPHIC_DATA], turime 1 dydį"
type textarea "Yes, we have size 16."
type textarea "[GEOGRAPHIC_DATA], turime 16 dydį."
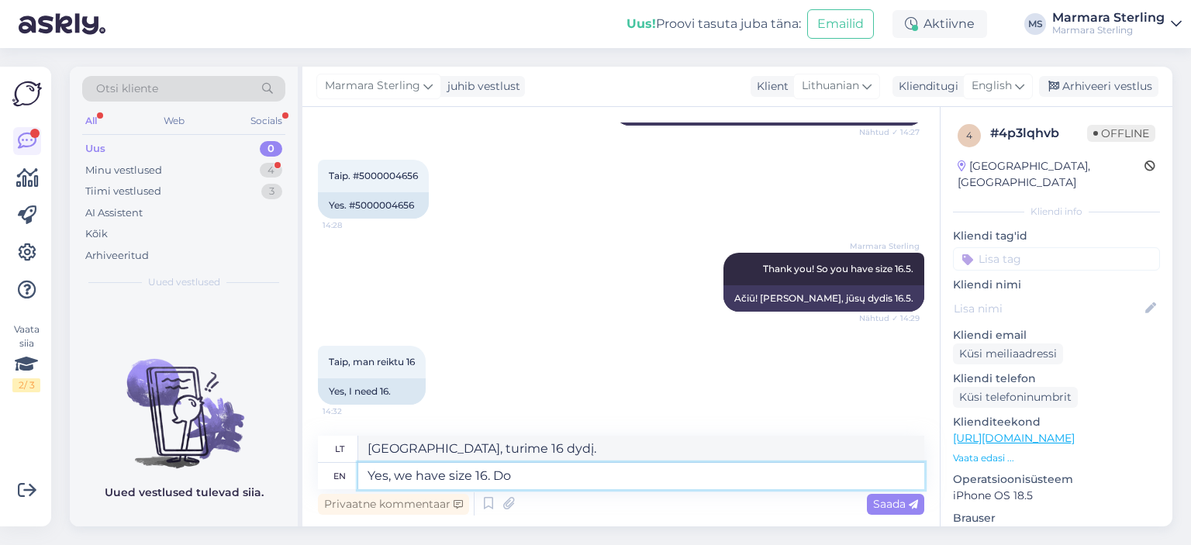
type textarea "Yes, we have size 16. Do"
type textarea "[GEOGRAPHIC_DATA], turime 16 dydį. Ar ne?"
type textarea "Yes, we have size 16. Do you ha"
type textarea "[GEOGRAPHIC_DATA], turime 16 dydį. Ar turite?"
type textarea "Yes, we have size 16. Do you have Omniva"
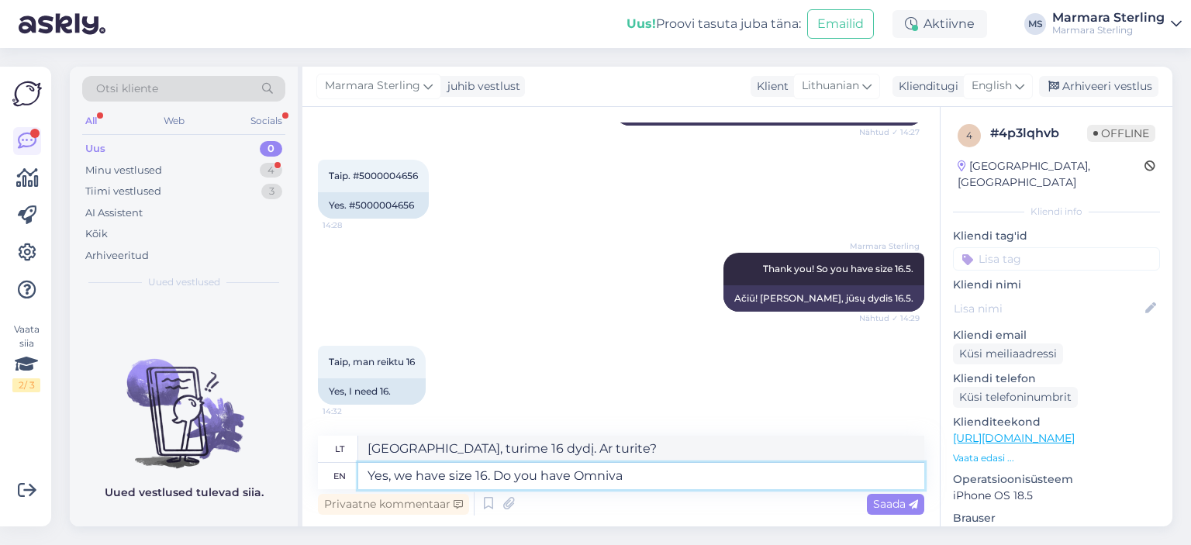
type textarea "[GEOGRAPHIC_DATA], turime 16 dydį. Ar turite Omniva?"
type textarea "Yes, we have size 16. Do you have [PERSON_NAME] returning"
type textarea "[GEOGRAPHIC_DATA], turime 16 dydį. Ar grąžinate prekes iš „Omniva“?"
type textarea "Yes, we have size 16. Do you have [PERSON_NAME] returning code"
type textarea "[GEOGRAPHIC_DATA], turime 16 dydį. Ar turite Omniva grąžinimo kodą?"
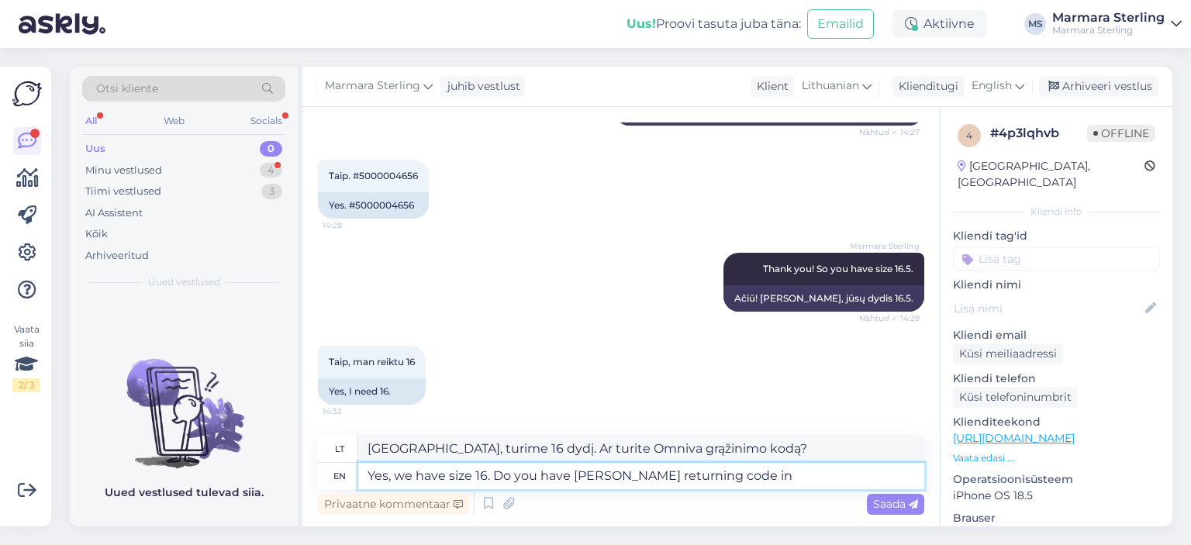
type textarea "Yes, we have size 16. Do you have [PERSON_NAME] returning code in"
type textarea "[GEOGRAPHIC_DATA], turime 16 dydį. Ar turite „Omniva“ grąžinimo kodą?"
type textarea "Yes, we have size 16. Do you have Omniva returning code in sms?"
type textarea "[GEOGRAPHIC_DATA], turime 16 dydį. Ar turite Omniva grąžinimo kodą SMS žinute?"
type textarea "Yes, we have size 16. Do you have Omniva returning code in sms?"
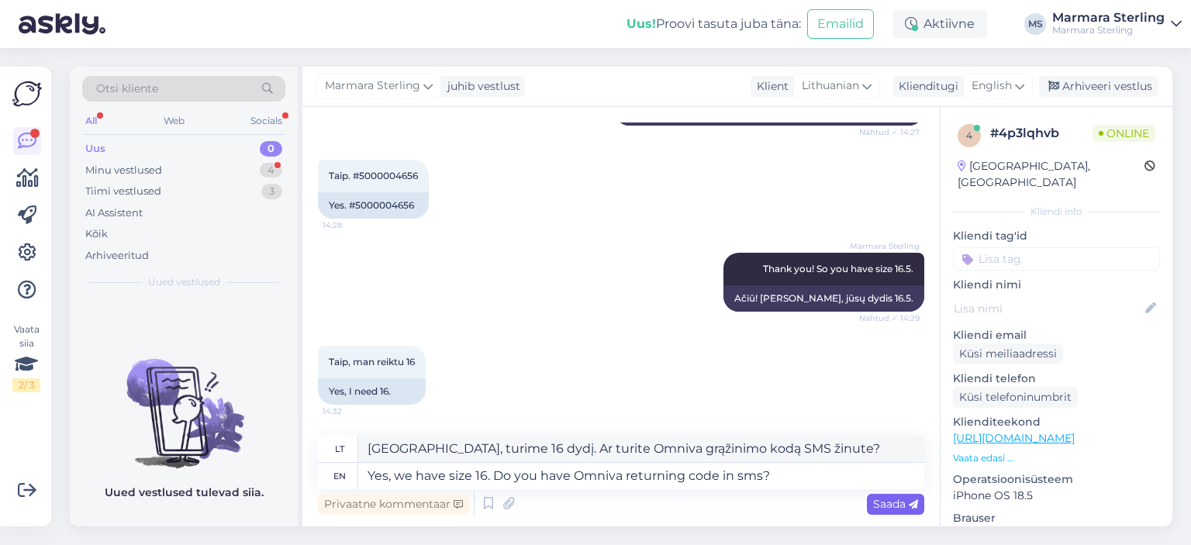
click at [880, 503] on span "Saada" at bounding box center [895, 504] width 45 height 14
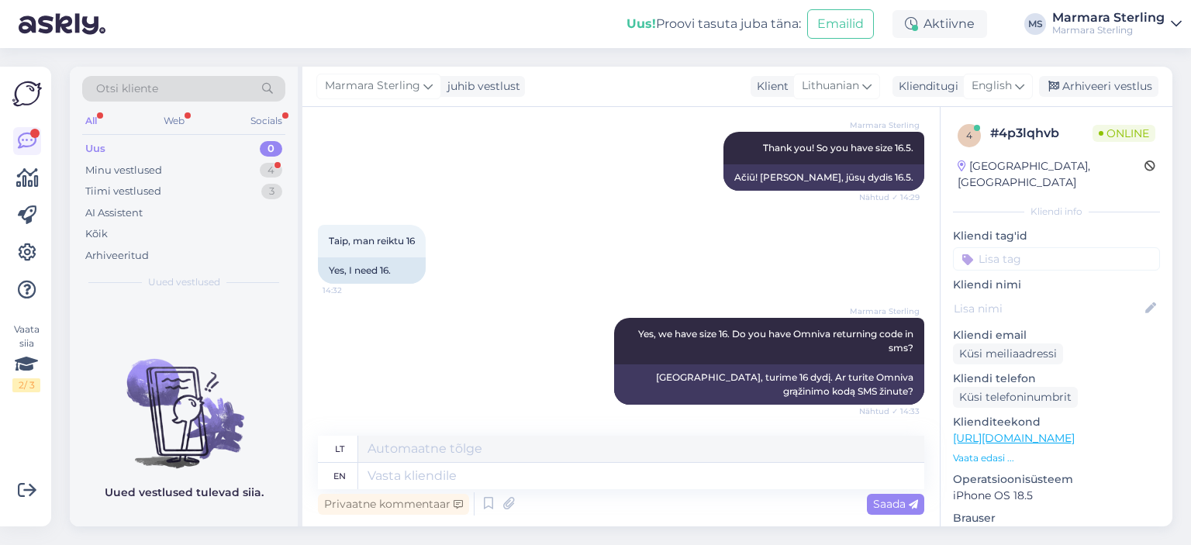
scroll to position [487, 0]
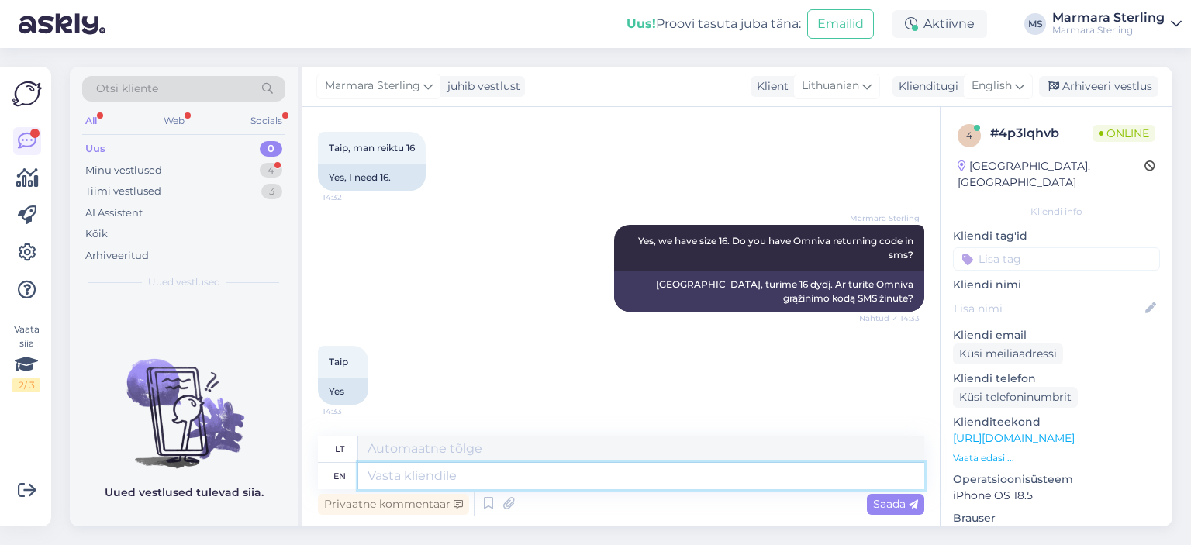
click at [662, 482] on textarea at bounding box center [641, 476] width 566 height 26
type textarea "Then ple"
type textarea "[PERSON_NAME]"
type textarea "Then please s"
type textarea "[PERSON_NAME]"
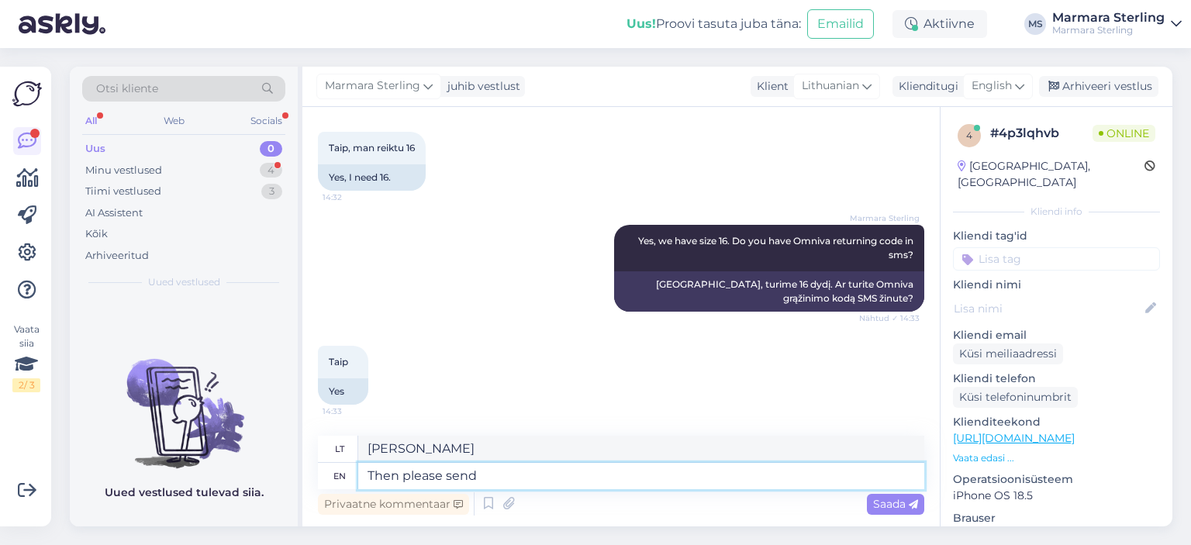
type textarea "Then please send"
type textarea "Tada prašome atsiųsti"
type textarea "Then please send it"
type textarea "[PERSON_NAME] atsiųsti"
type textarea "Then please send it back"
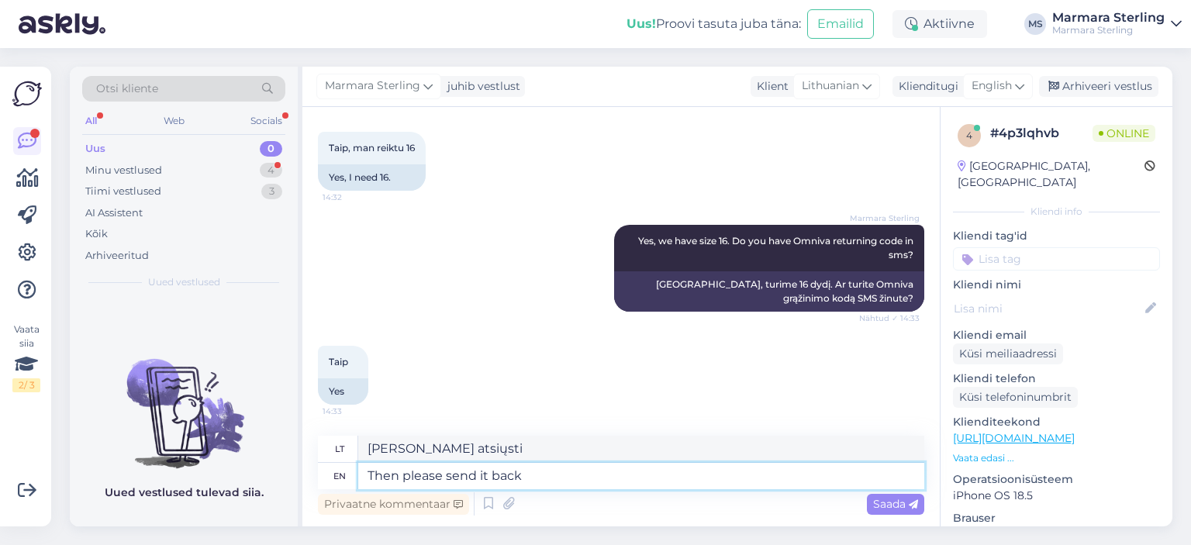
type textarea "[PERSON_NAME] atsiųsti atgal"
type textarea "Then please send it back to"
type textarea "Tada prašome jį grąžinti adresu"
type textarea "Then please send it back to [GEOGRAPHIC_DATA]."
type textarea "Tada prašome atsiųsti jį mums atgal"
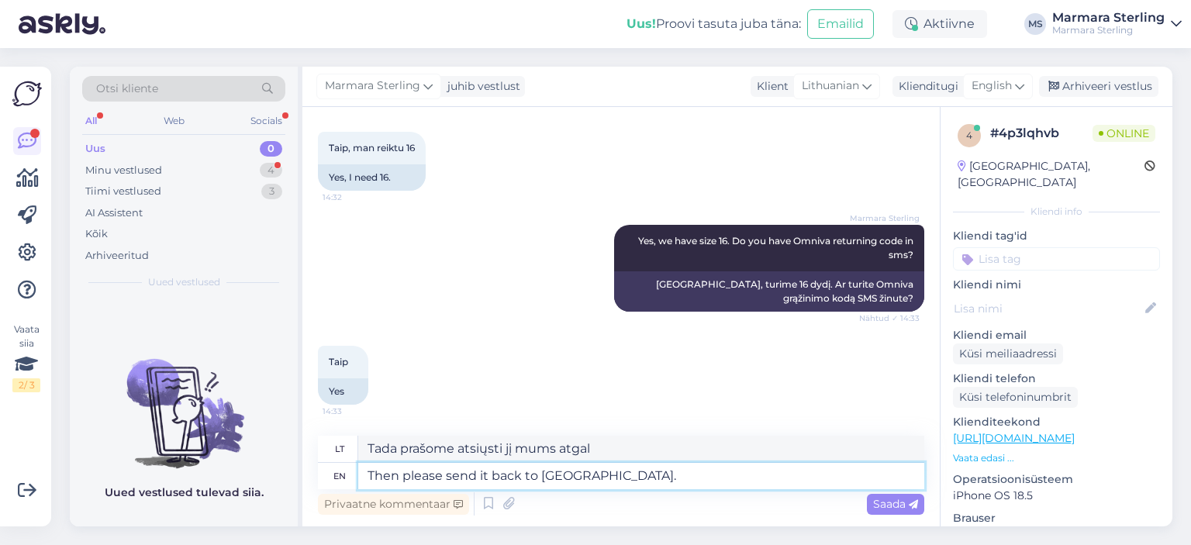
type textarea "Then please send it back to [GEOGRAPHIC_DATA]."
type textarea "Tada prašome atsiųsti jį mums atgal."
type textarea "Then please send it back to [GEOGRAPHIC_DATA]"
type textarea "Tada prašome atsiųsti jį mums atgal"
type textarea "Then please send it back to us and"
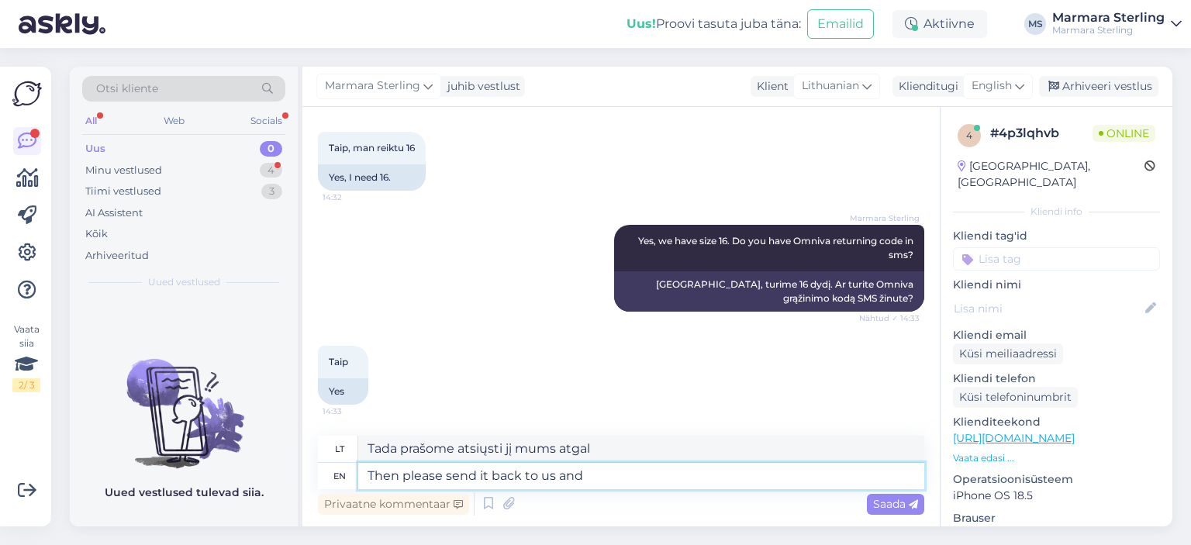
type textarea "Tada prašome jį mums grąžinti ir"
type textarea "Then please send it back to us and fill"
type textarea "Tada prašome atsiųsti jį mums ir užpildyti"
type textarea "Then please send it back to us and fill the returning"
type textarea "[PERSON_NAME] prašome jį mums grąžinti ir užpildyti grąžinimo formą."
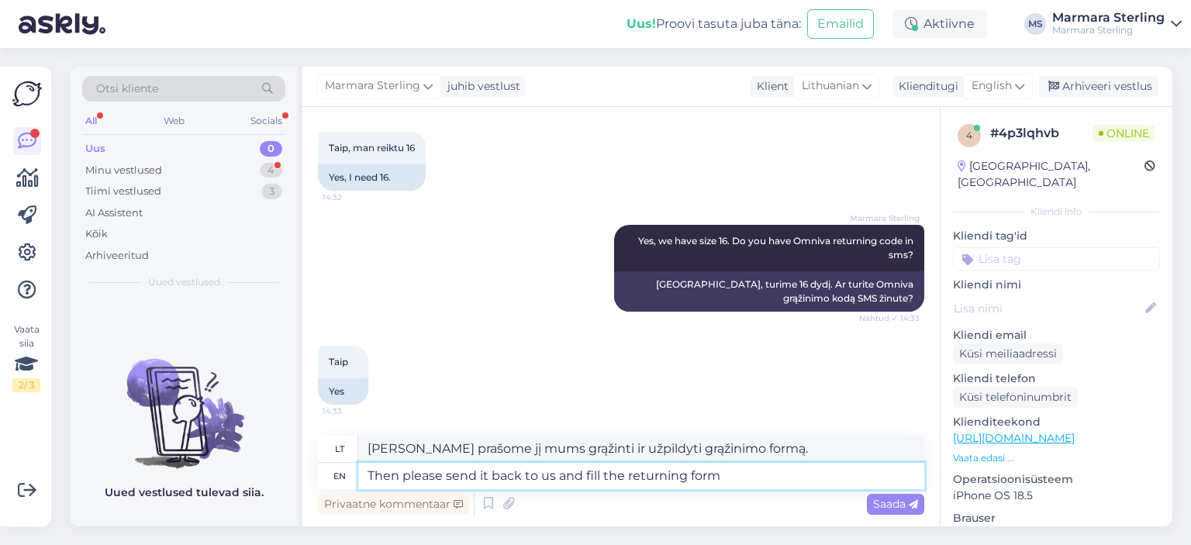
click at [578, 475] on textarea "Then please send it back to us and fill the returning form" at bounding box center [641, 476] width 566 height 26
type textarea "Then please send it back to us fill the returning form"
type textarea "Tada prašome atsiųsti jį mums atgal užpildydami grąžinimo formą"
type textarea "Then please send it back to [GEOGRAPHIC_DATA], fill the returning form"
type textarea "[PERSON_NAME] prašome jį grąžinti mums, užpildydami grąžinimo formą."
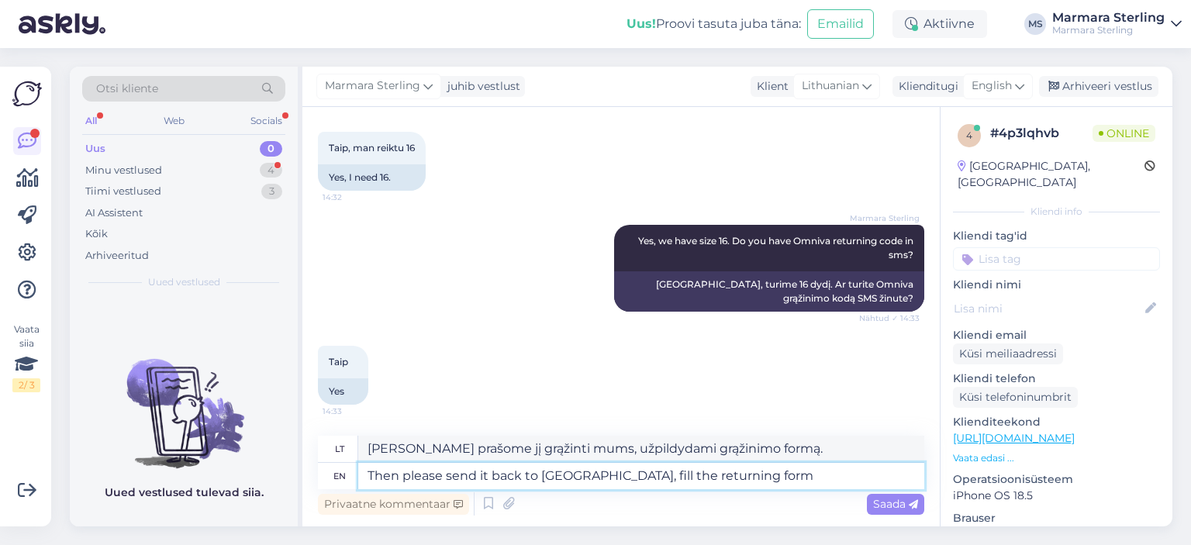
click at [743, 472] on textarea "Then please send it back to [GEOGRAPHIC_DATA], fill the returning form" at bounding box center [641, 476] width 566 height 26
type textarea "Then please send it back to [GEOGRAPHIC_DATA], fill the returning form and m"
type textarea "[PERSON_NAME] prašome jį mums grąžinti, užpildyti grąžinimo formą ir"
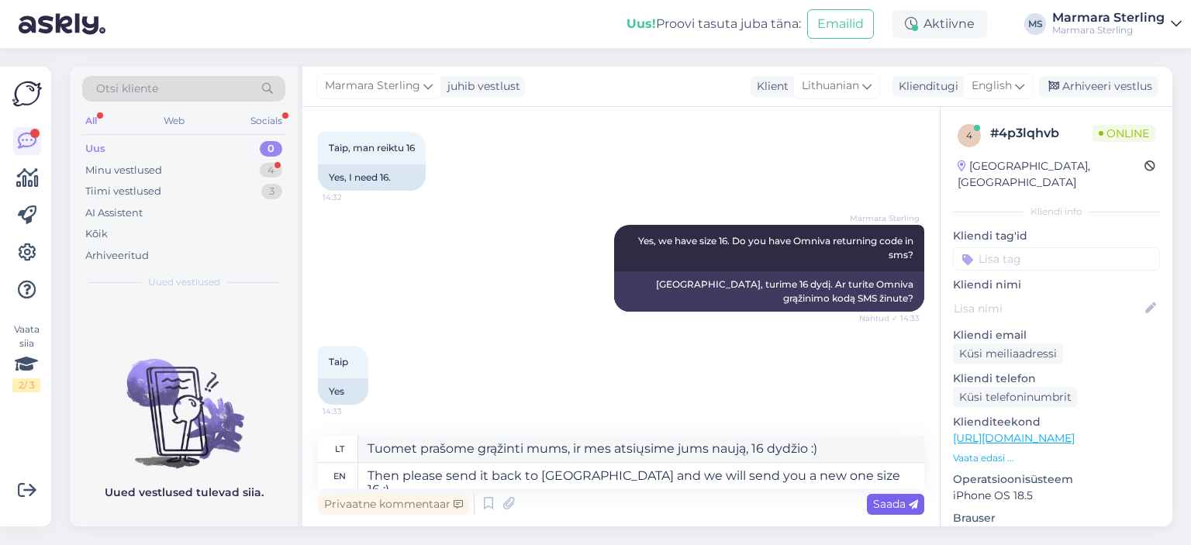
click at [880, 502] on span "Saada" at bounding box center [895, 504] width 45 height 14
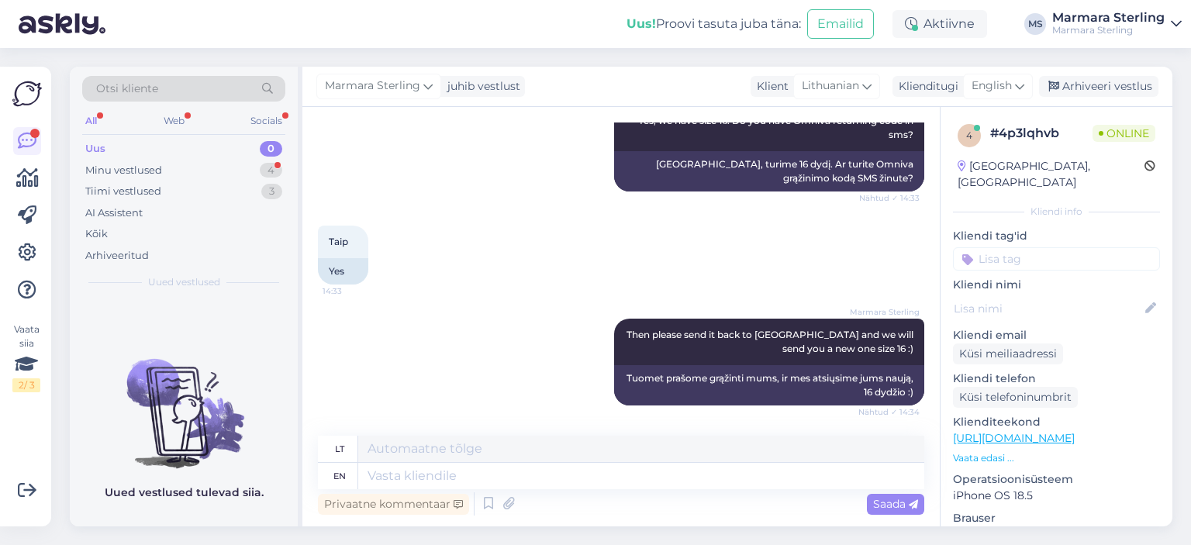
scroll to position [701, 0]
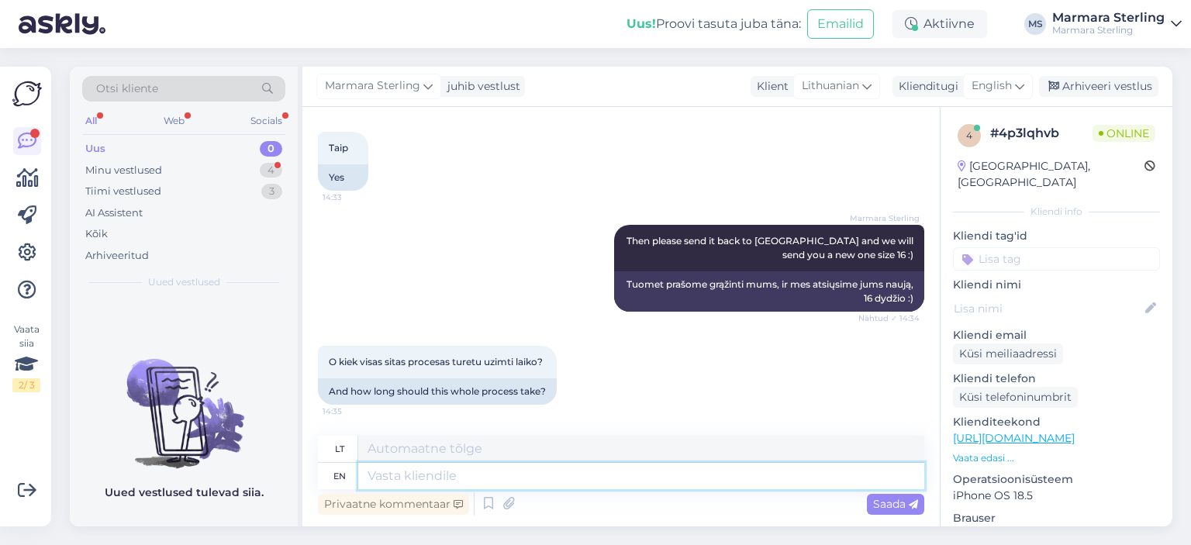
click at [388, 474] on textarea at bounding box center [641, 476] width 566 height 26
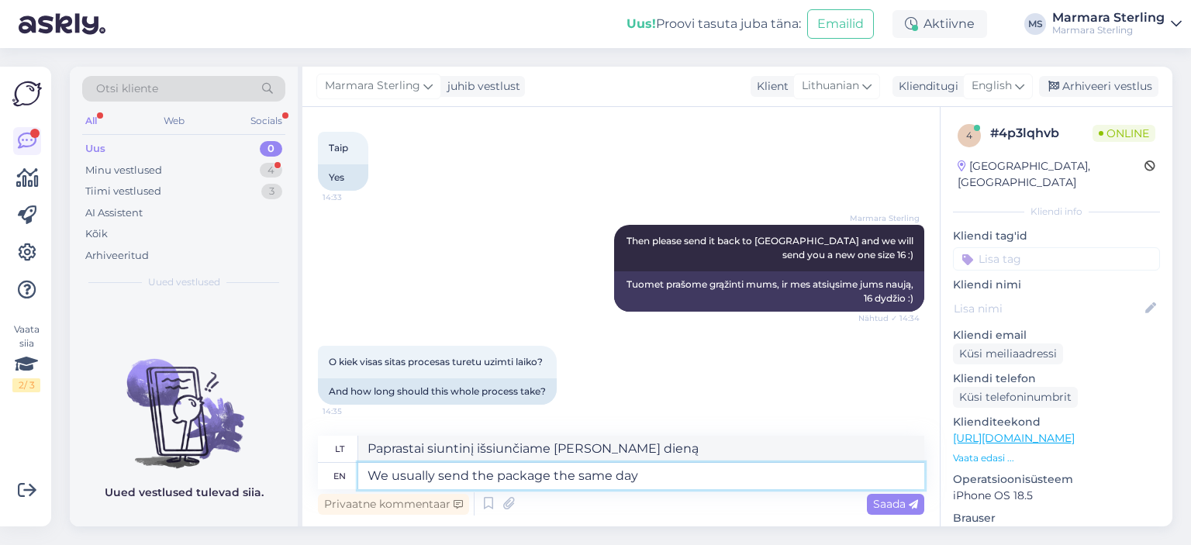
drag, startPoint x: 650, startPoint y: 477, endPoint x: 393, endPoint y: 480, distance: 257.6
click at [393, 480] on textarea "We usually send the package the same day" at bounding box center [641, 476] width 566 height 26
click at [887, 501] on span "Saada" at bounding box center [895, 504] width 45 height 14
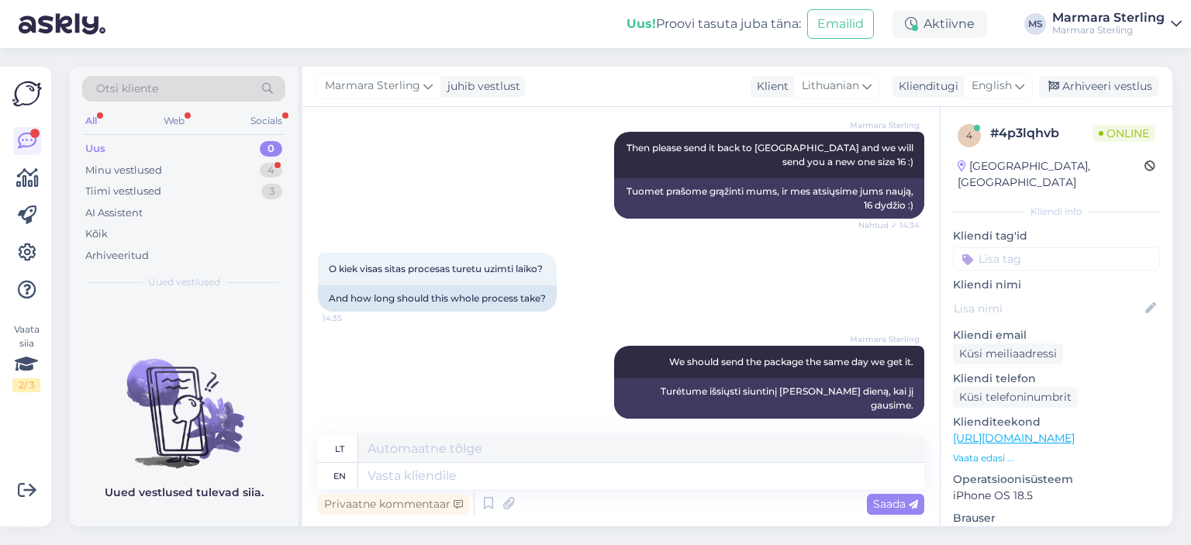
scroll to position [887, 0]
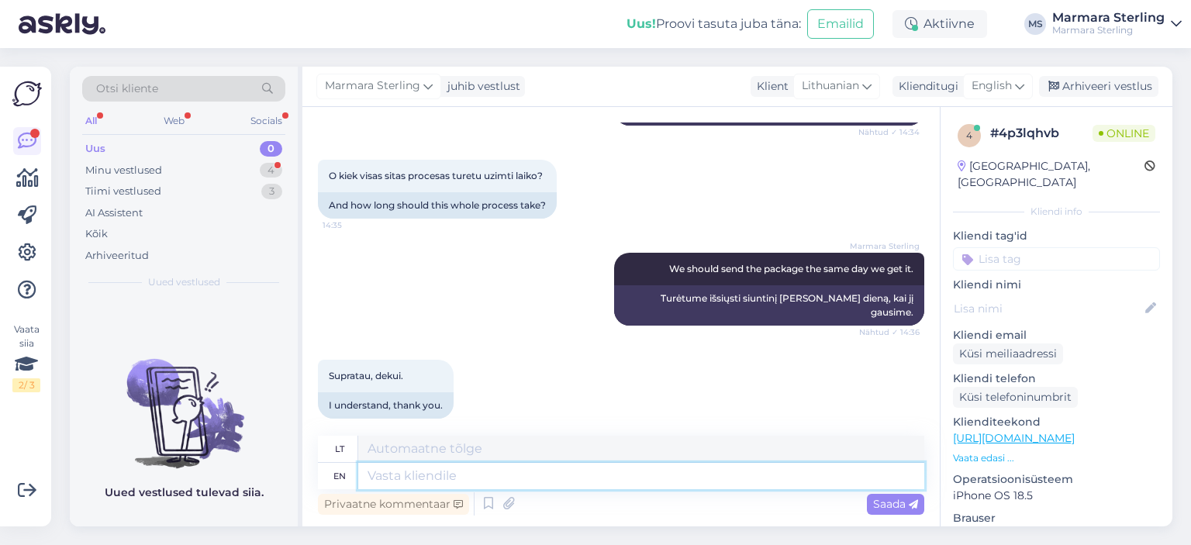
click at [586, 483] on textarea at bounding box center [641, 476] width 566 height 26
click at [887, 503] on span "Saada" at bounding box center [895, 504] width 45 height 14
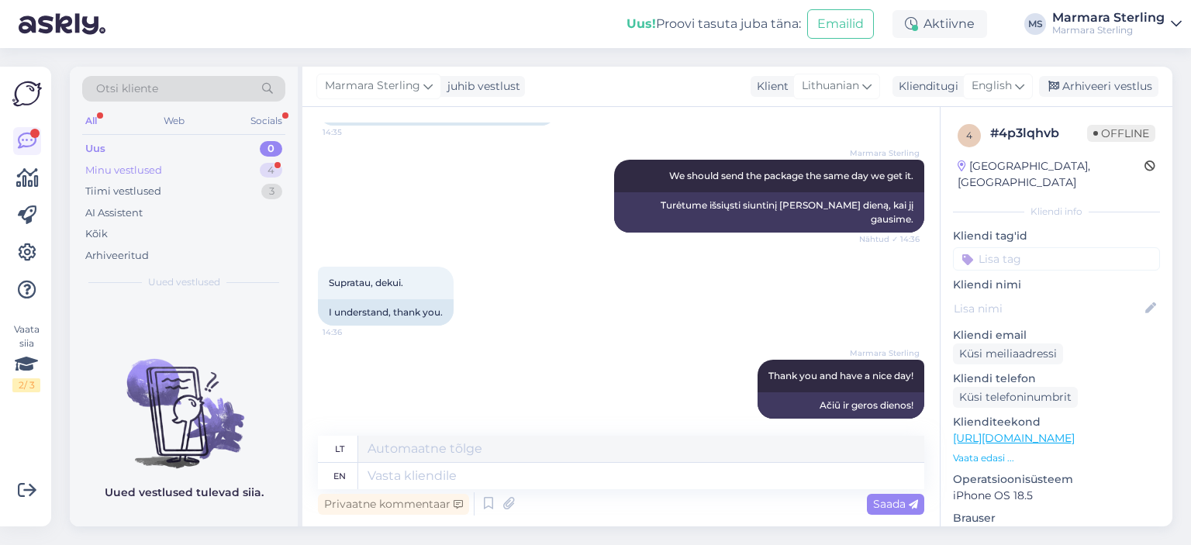
click at [116, 166] on div "Minu vestlused" at bounding box center [123, 171] width 77 height 16
